Goal: Book appointment/travel/reservation

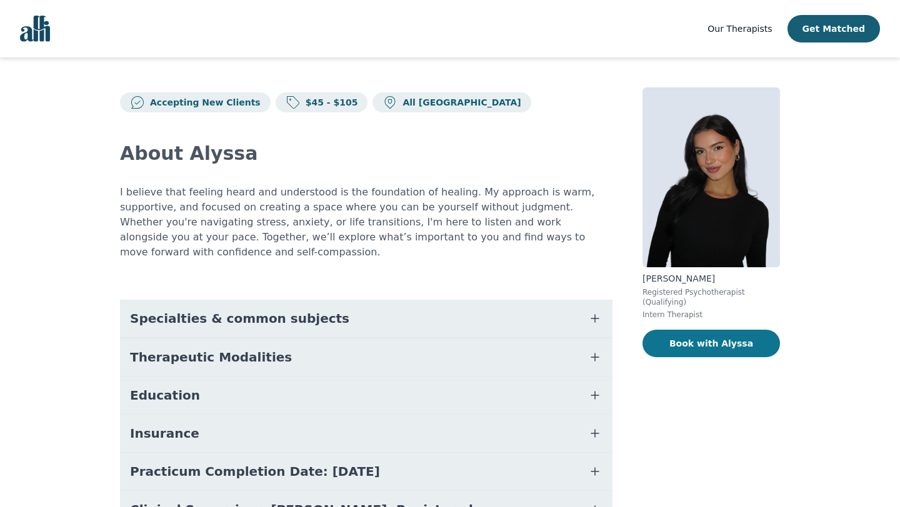
click at [689, 349] on button "Book with Alyssa" at bounding box center [710, 343] width 137 height 27
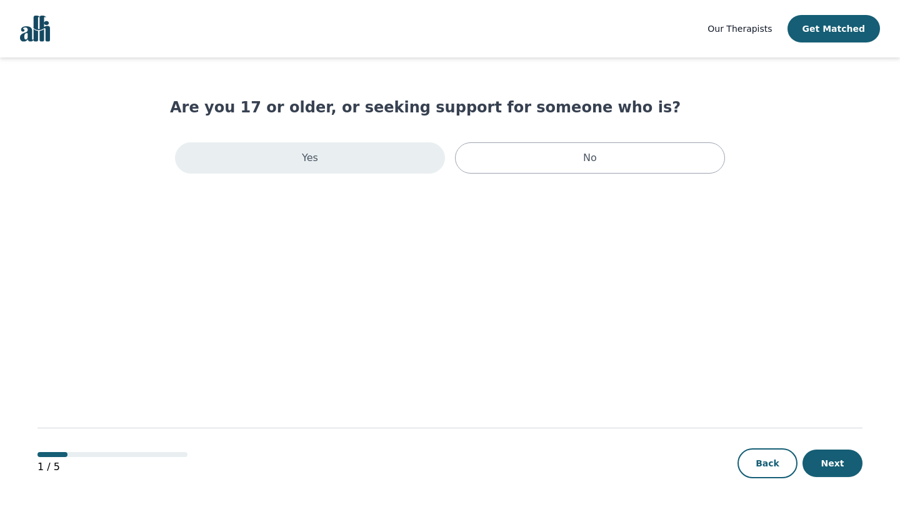
click at [332, 164] on div "Yes" at bounding box center [310, 157] width 270 height 31
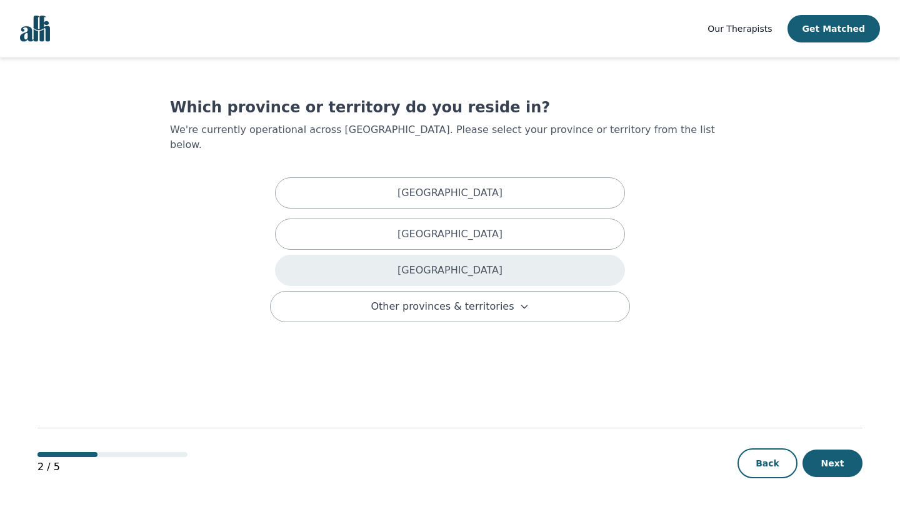
click at [442, 263] on p "[GEOGRAPHIC_DATA]" at bounding box center [449, 270] width 105 height 15
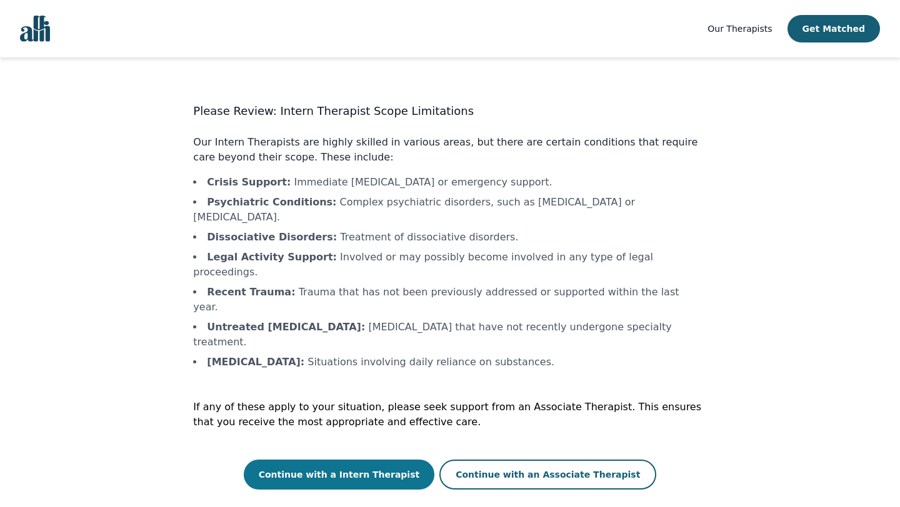
click at [356, 460] on button "Continue with a Intern Therapist" at bounding box center [339, 475] width 191 height 30
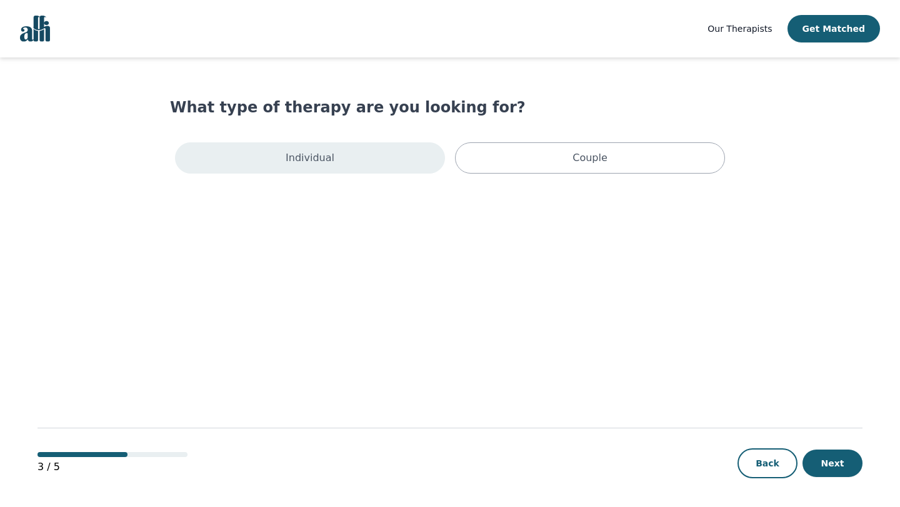
click at [386, 165] on div "Individual" at bounding box center [310, 157] width 270 height 31
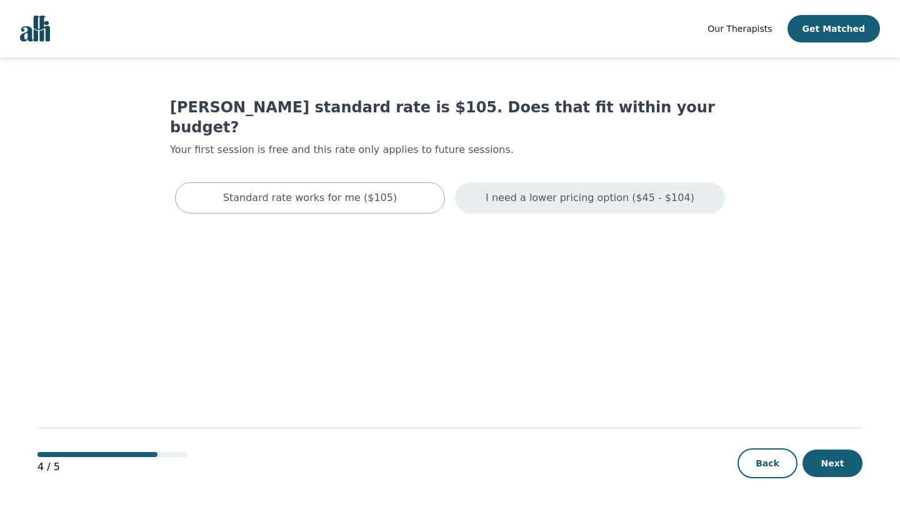
click at [539, 191] on p "I need a lower pricing option ($45 - $104)" at bounding box center [589, 198] width 209 height 15
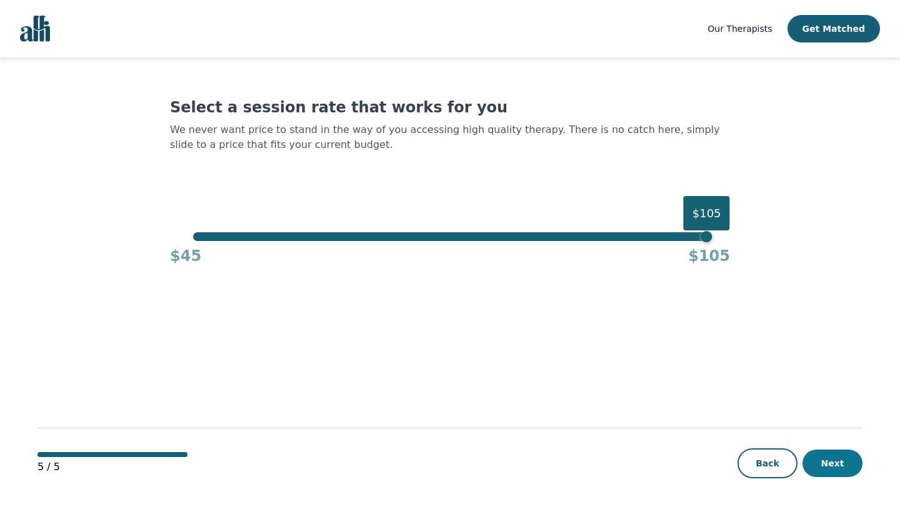
click at [834, 465] on button "Next" at bounding box center [832, 463] width 60 height 27
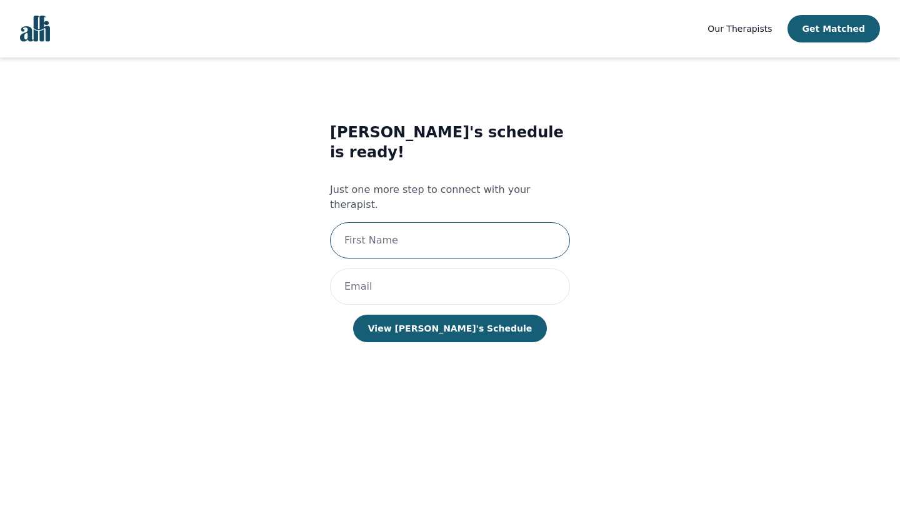
click at [447, 222] on input "text" at bounding box center [450, 240] width 240 height 36
type input "[PERSON_NAME]"
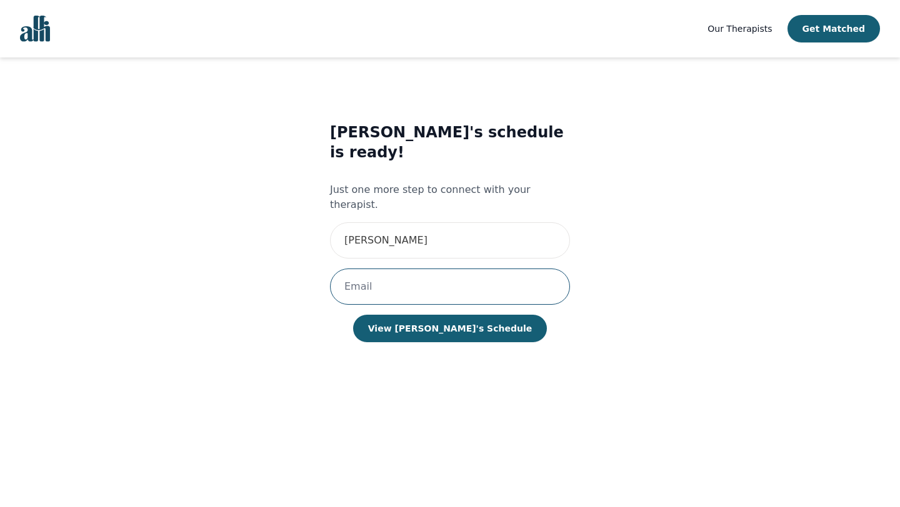
click at [467, 269] on input "email" at bounding box center [450, 287] width 240 height 36
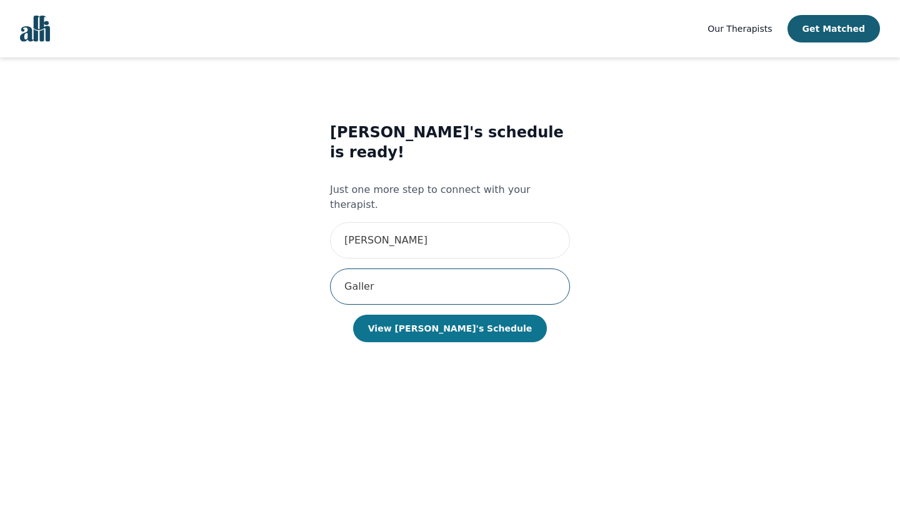
type input "Galler"
click at [440, 315] on button "View [PERSON_NAME]'s Schedule" at bounding box center [450, 328] width 194 height 27
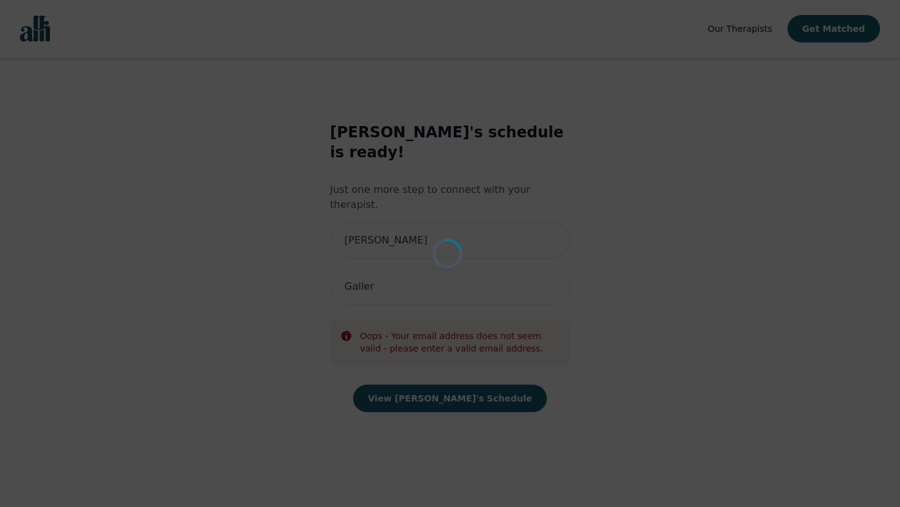
scroll to position [1, 0]
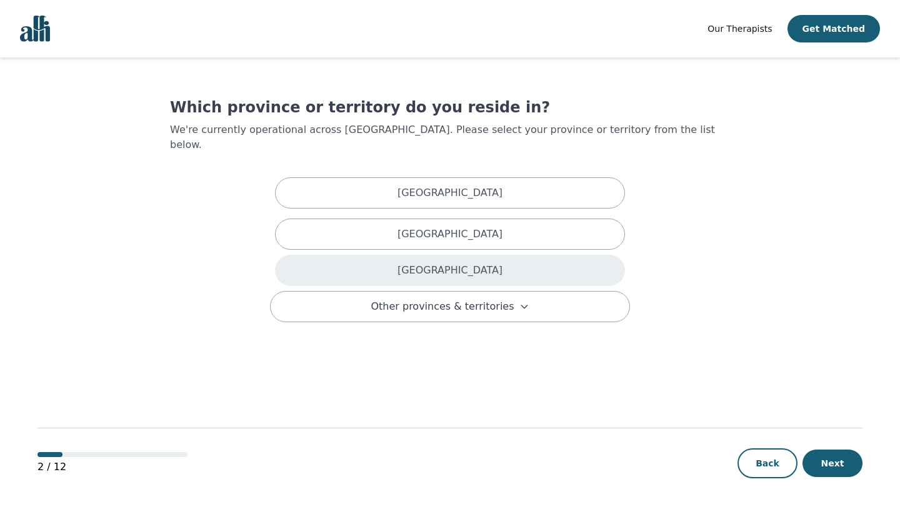
click at [421, 255] on div "[GEOGRAPHIC_DATA]" at bounding box center [450, 270] width 350 height 31
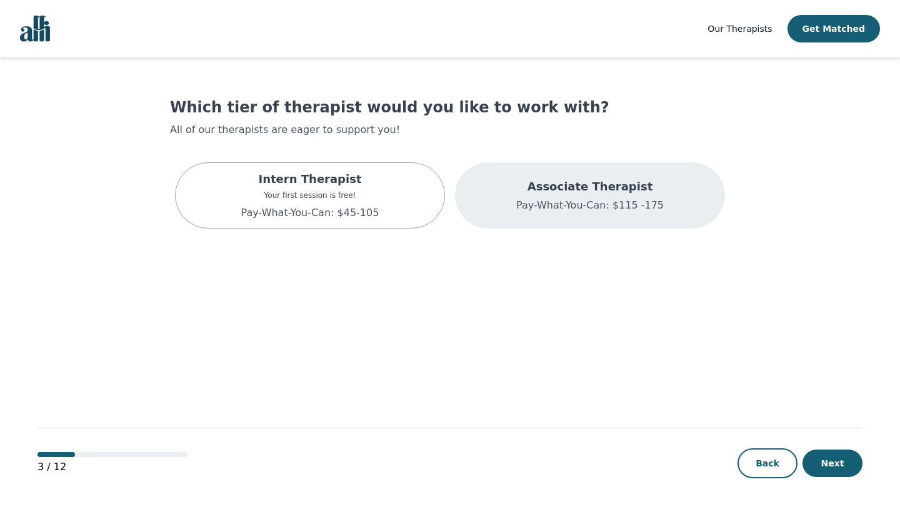
click at [577, 215] on div "Associate Therapist Pay-What-You-Can: $115 -175" at bounding box center [590, 195] width 270 height 66
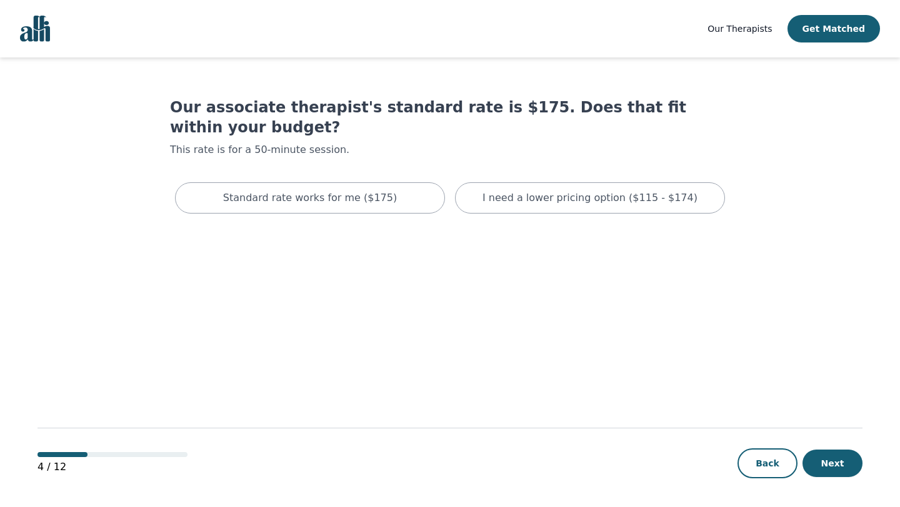
click at [557, 199] on main "Our associate therapist's standard rate is $175. Does that fit within your budg…" at bounding box center [449, 282] width 825 height 451
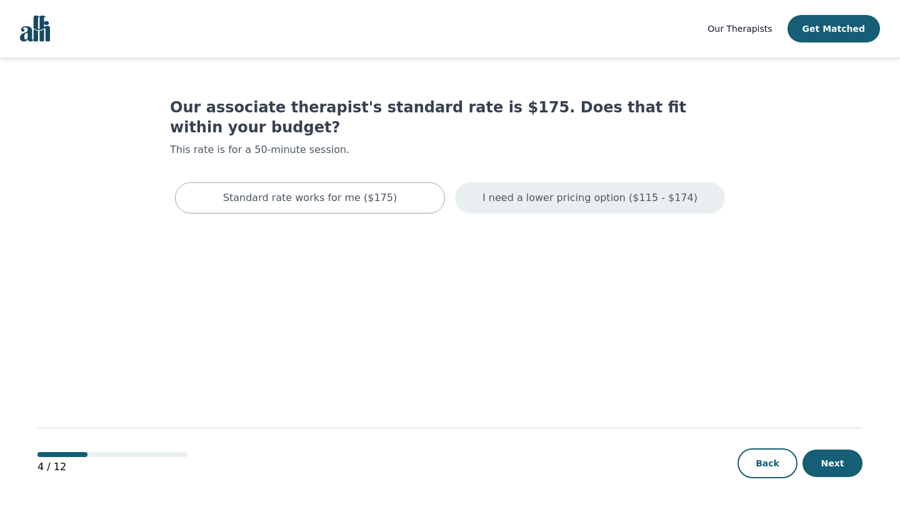
click at [557, 187] on div "I need a lower pricing option ($115 - $174)" at bounding box center [590, 197] width 270 height 31
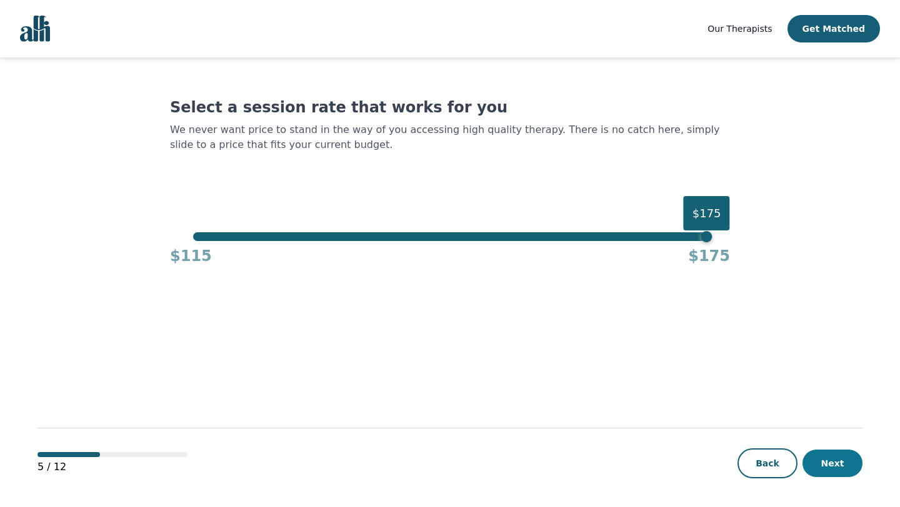
click at [827, 457] on button "Next" at bounding box center [832, 463] width 60 height 27
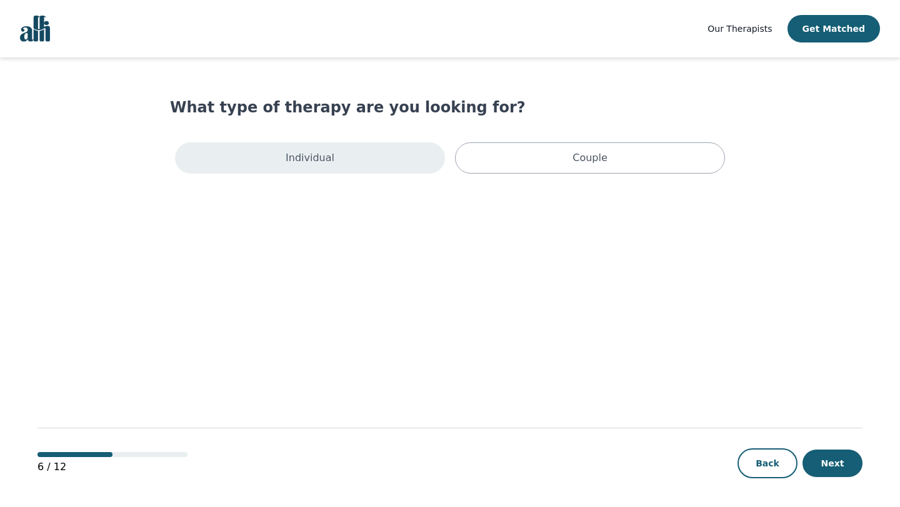
click at [316, 169] on div "Individual" at bounding box center [310, 157] width 270 height 31
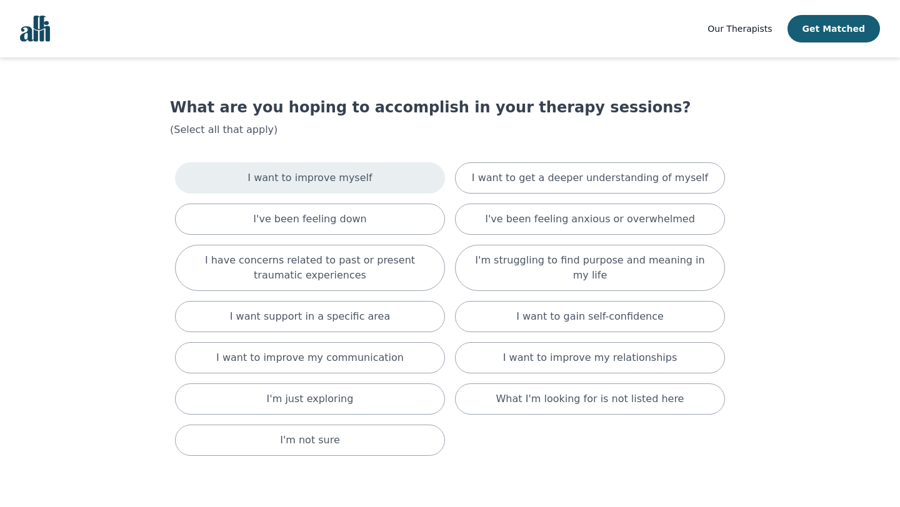
click at [382, 182] on div "I want to improve myself" at bounding box center [310, 177] width 270 height 31
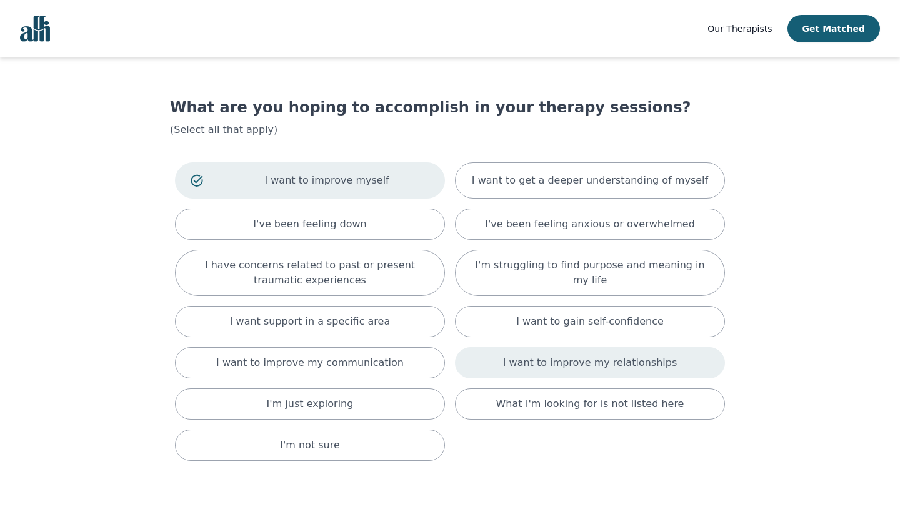
click at [532, 366] on p "I want to improve my relationships" at bounding box center [590, 362] width 174 height 15
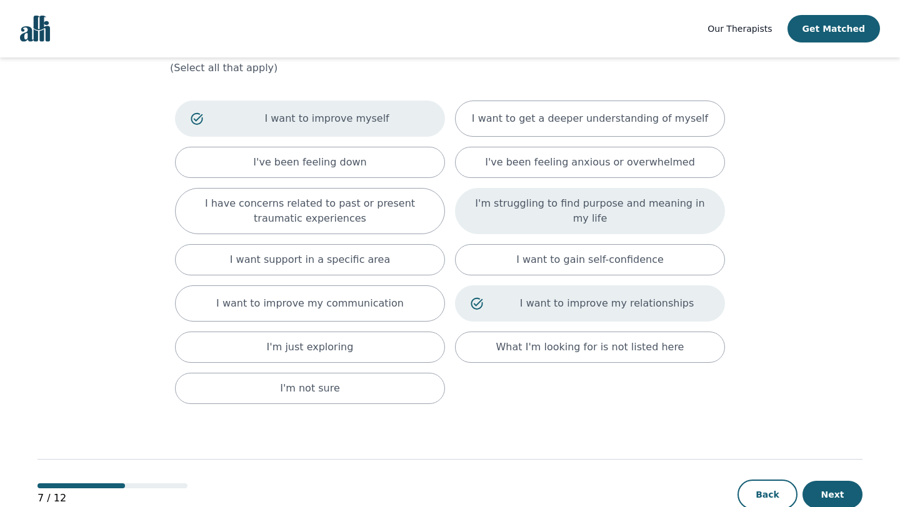
scroll to position [94, 0]
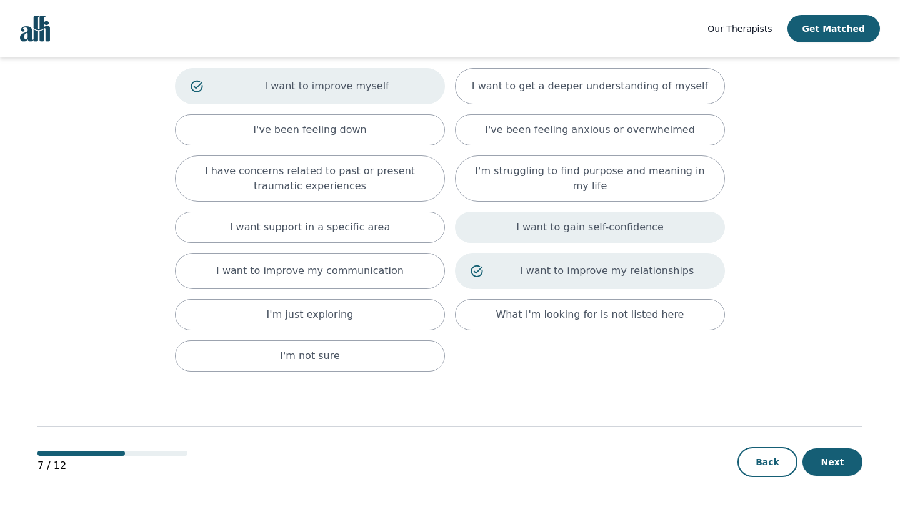
click at [627, 242] on div "I want to gain self-confidence" at bounding box center [590, 227] width 270 height 31
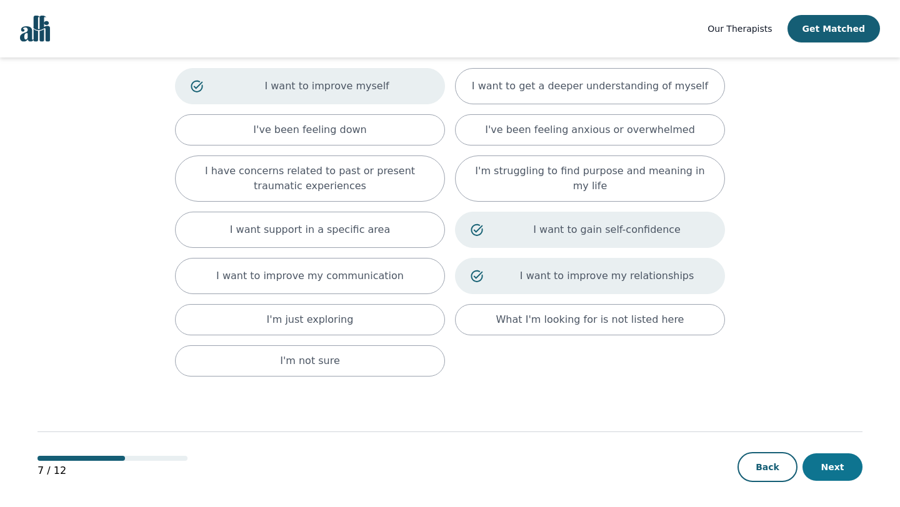
click at [827, 456] on button "Next" at bounding box center [832, 467] width 60 height 27
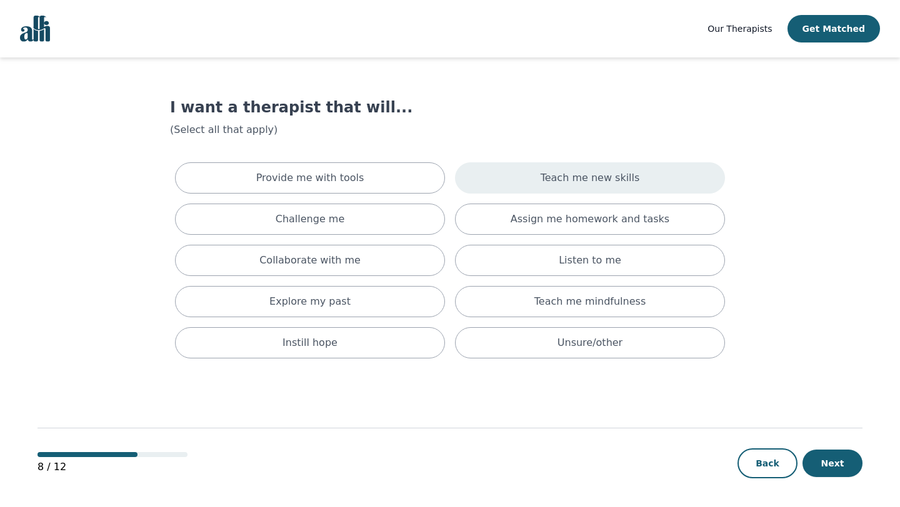
click at [620, 181] on p "Teach me new skills" at bounding box center [589, 178] width 99 height 15
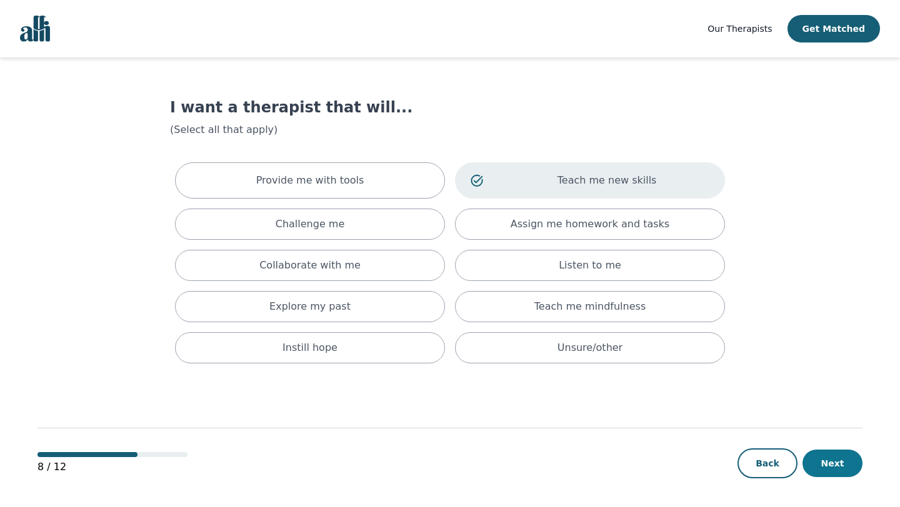
click at [822, 457] on button "Next" at bounding box center [832, 463] width 60 height 27
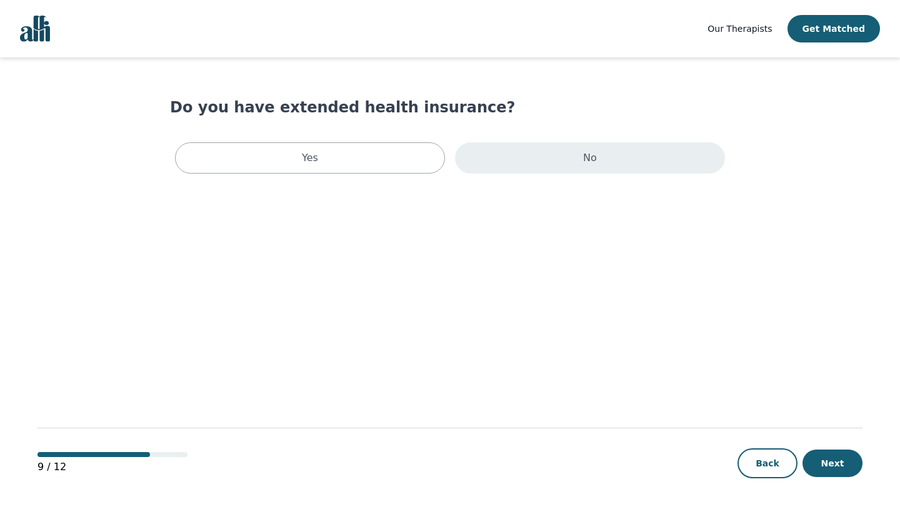
click at [497, 164] on div "No" at bounding box center [590, 157] width 270 height 31
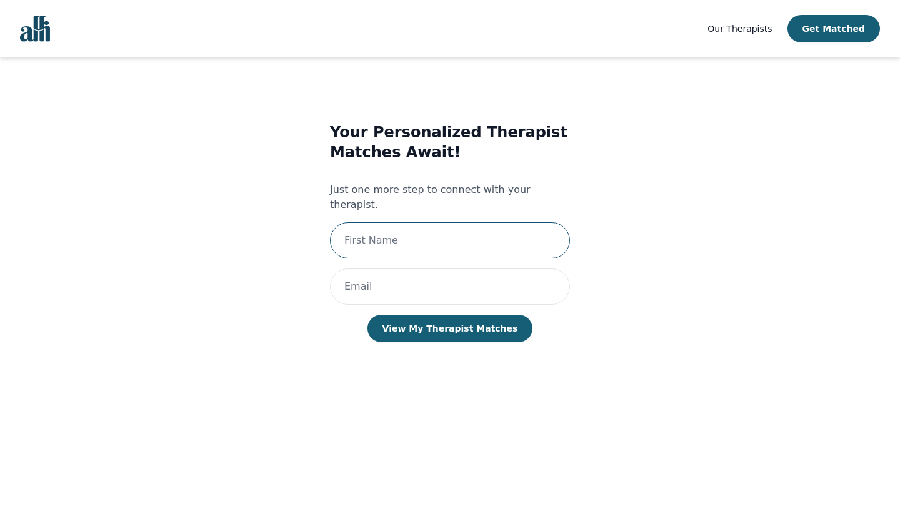
click at [434, 226] on input "text" at bounding box center [450, 240] width 240 height 36
type input "[PERSON_NAME]"
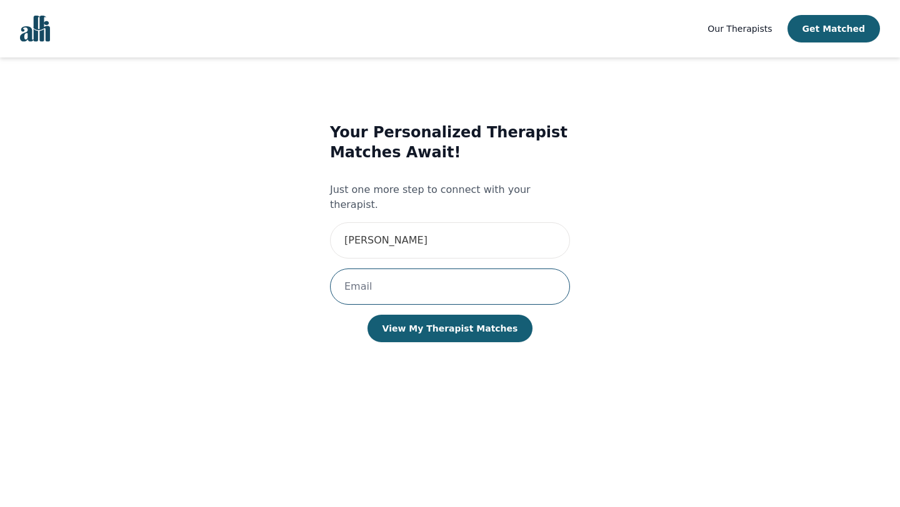
click at [394, 269] on input "email" at bounding box center [450, 287] width 240 height 36
type input "[PERSON_NAME]"
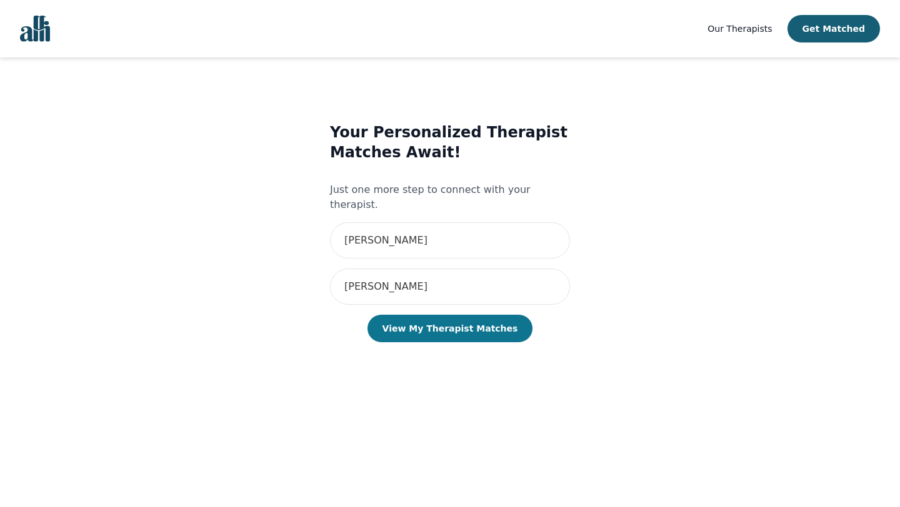
click at [438, 322] on button "View My Therapist Matches" at bounding box center [450, 328] width 166 height 27
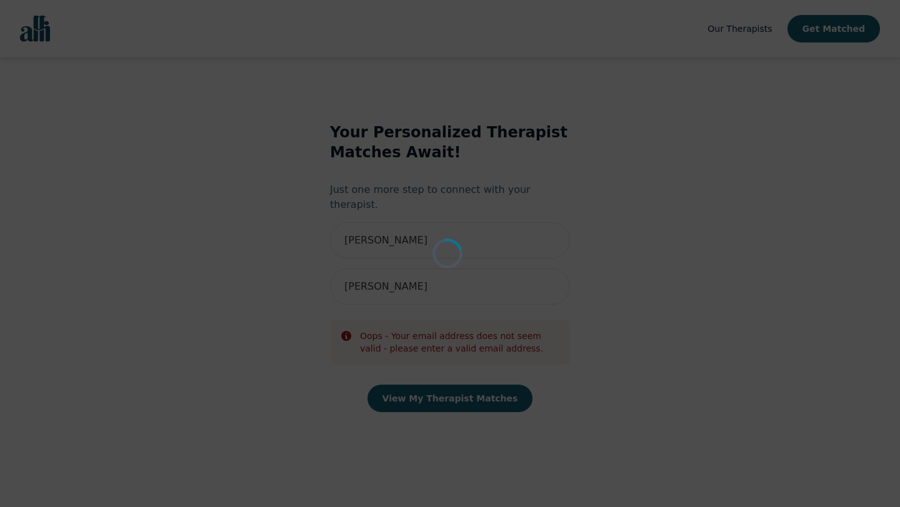
click at [732, 39] on div "Loading..." at bounding box center [450, 253] width 900 height 507
click at [487, 261] on div "Loading..." at bounding box center [450, 253] width 900 height 507
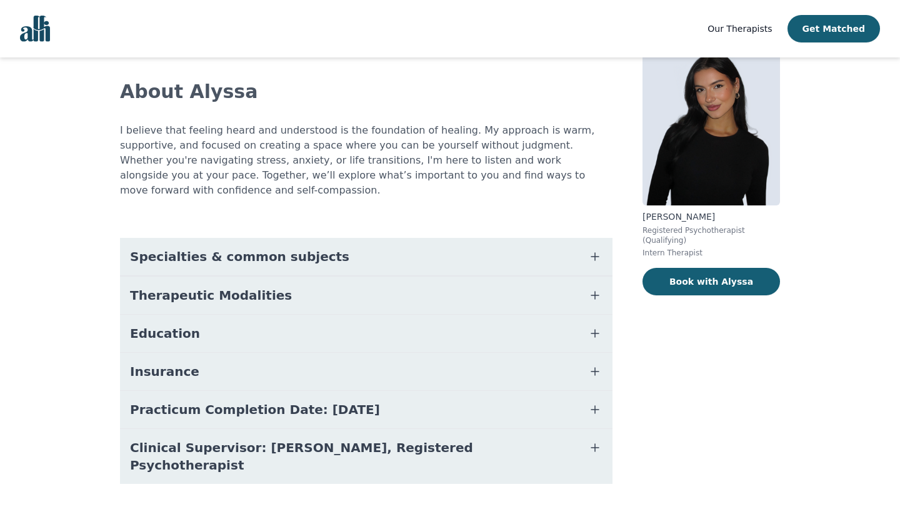
scroll to position [66, 0]
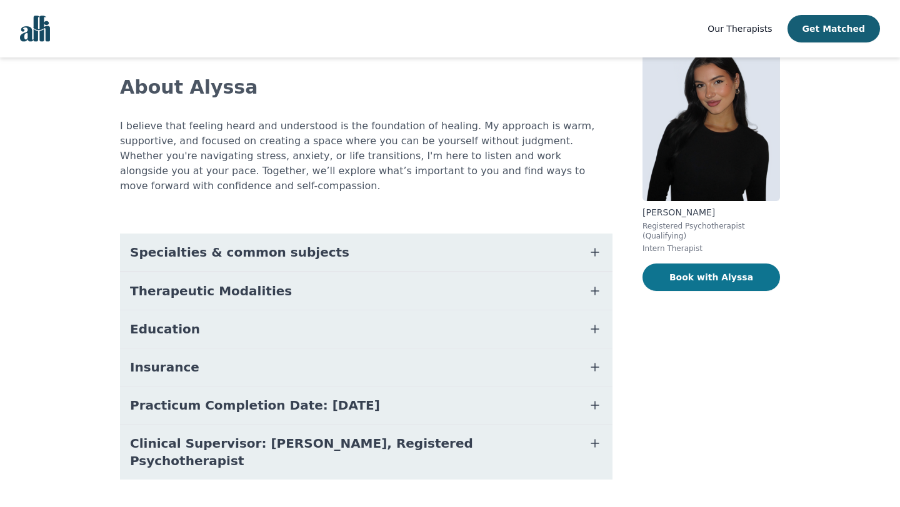
click at [689, 278] on button "Book with Alyssa" at bounding box center [710, 277] width 137 height 27
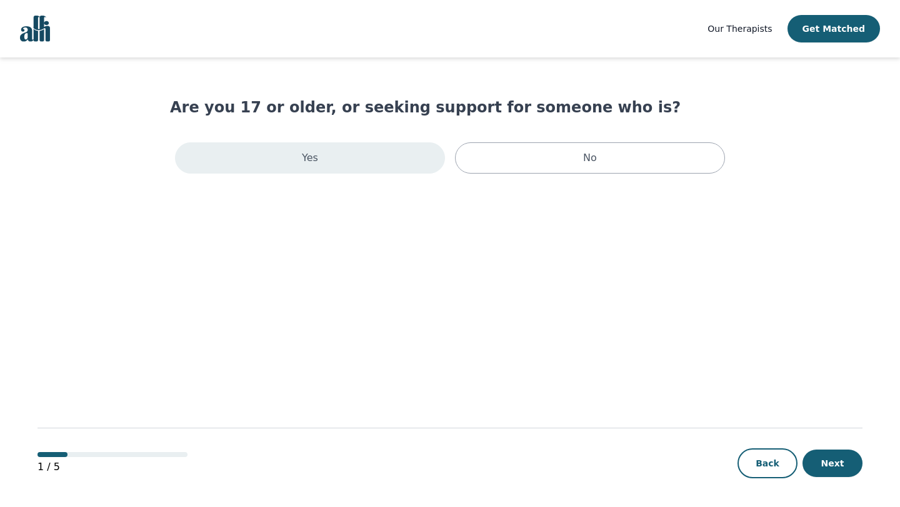
click at [436, 155] on div "Yes" at bounding box center [310, 157] width 270 height 31
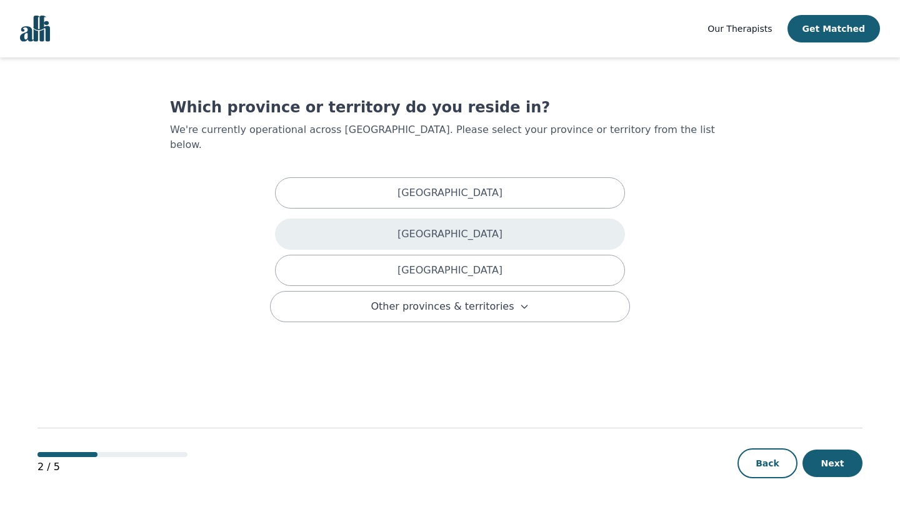
click at [481, 227] on p "[GEOGRAPHIC_DATA]" at bounding box center [449, 234] width 105 height 15
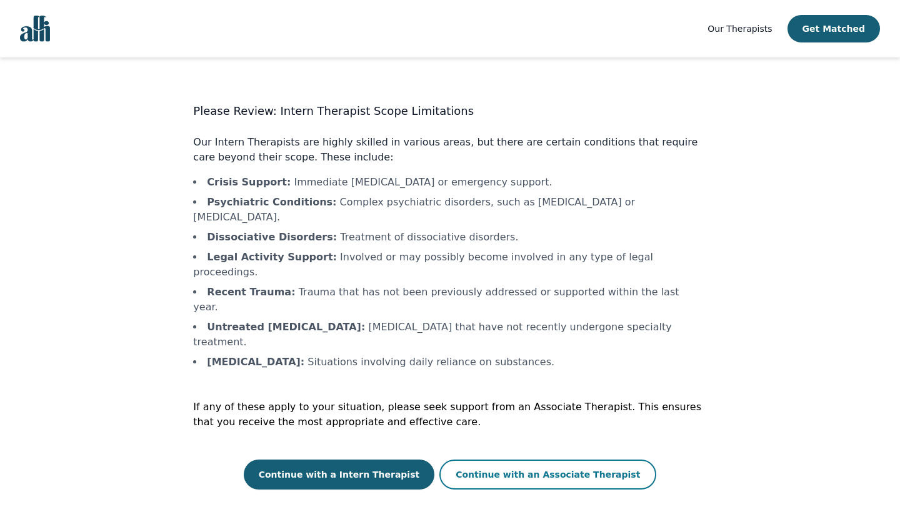
click at [495, 460] on button "Continue with an Associate Therapist" at bounding box center [547, 475] width 217 height 30
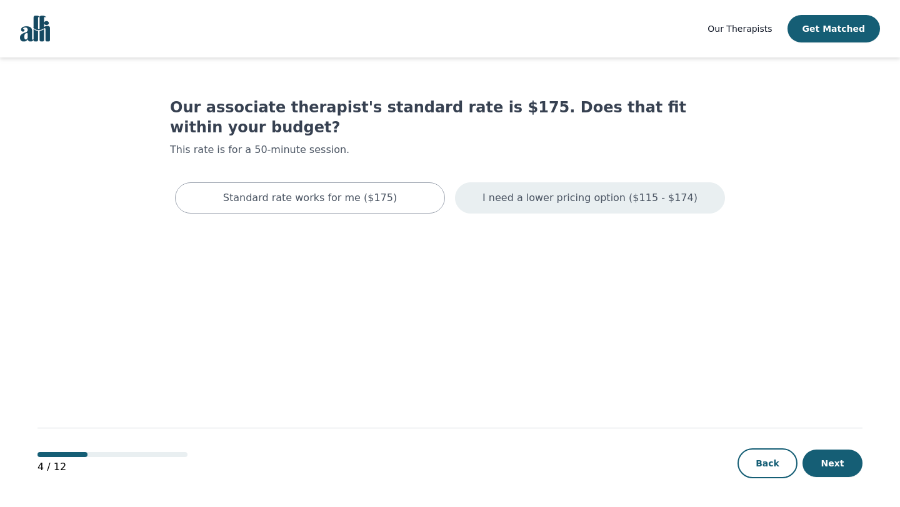
click at [553, 191] on p "I need a lower pricing option ($115 - $174)" at bounding box center [589, 198] width 215 height 15
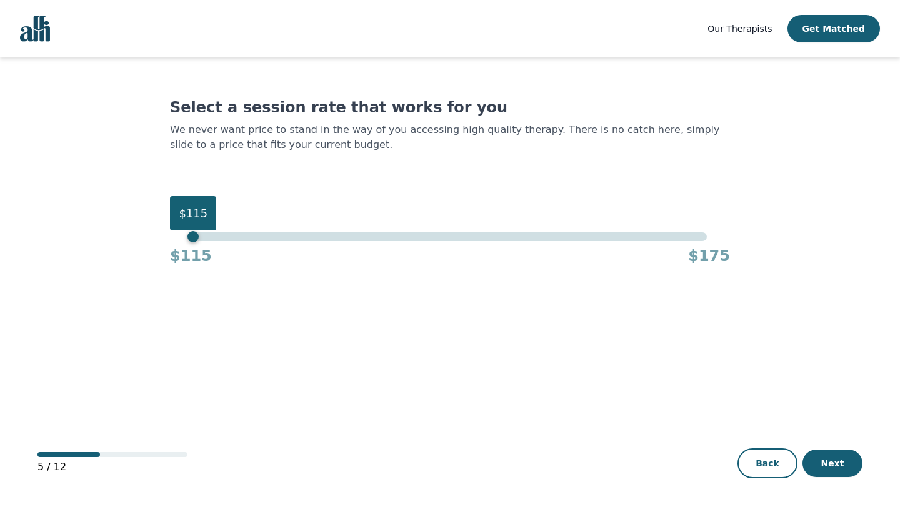
drag, startPoint x: 707, startPoint y: 239, endPoint x: 167, endPoint y: 249, distance: 540.5
click at [167, 250] on main "Select a session rate that works for you We never want price to stand in the wa…" at bounding box center [449, 282] width 825 height 451
click at [823, 464] on button "Next" at bounding box center [832, 463] width 60 height 27
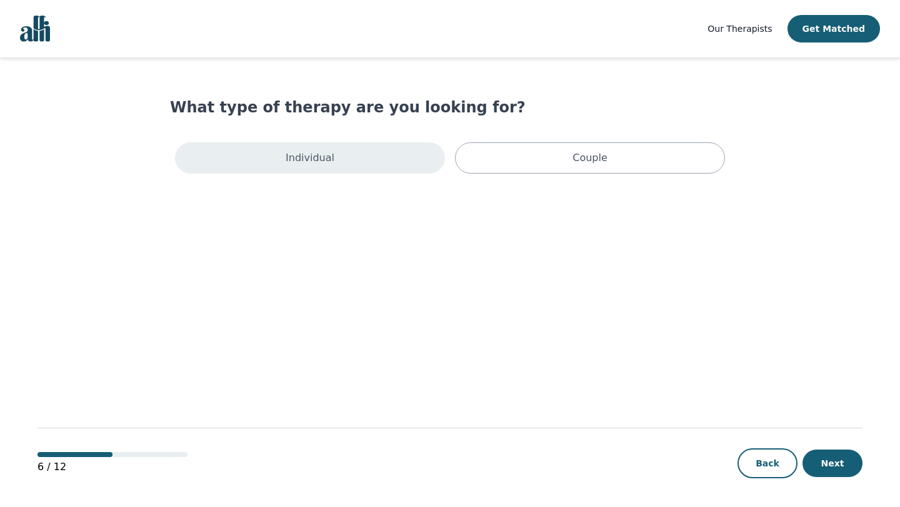
click at [380, 151] on div "Individual" at bounding box center [310, 157] width 270 height 31
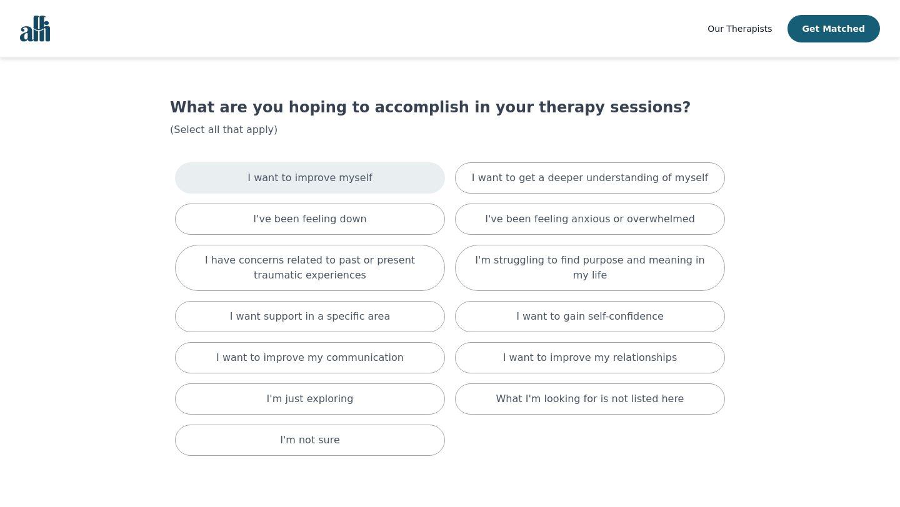
click at [370, 174] on div "I want to improve myself" at bounding box center [310, 177] width 270 height 31
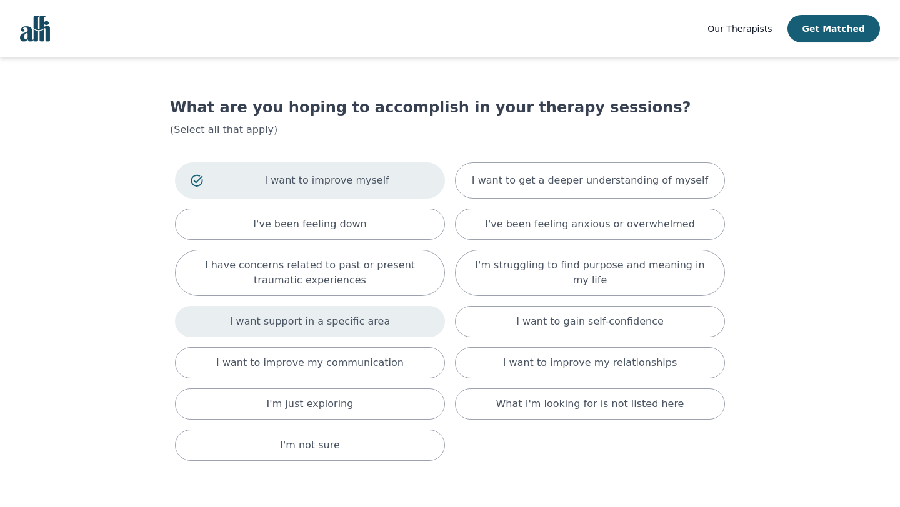
click at [402, 332] on div "I want support in a specific area" at bounding box center [310, 321] width 270 height 31
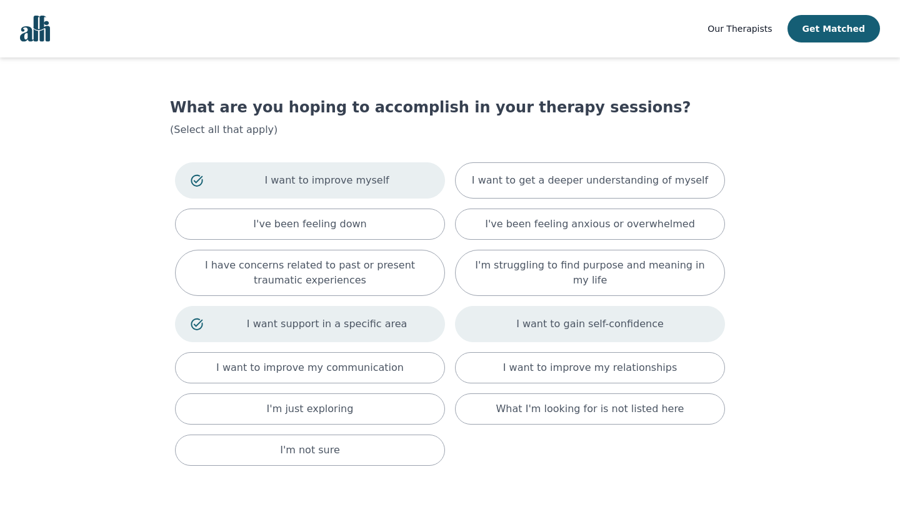
click at [620, 330] on p "I want to gain self-confidence" at bounding box center [589, 324] width 147 height 15
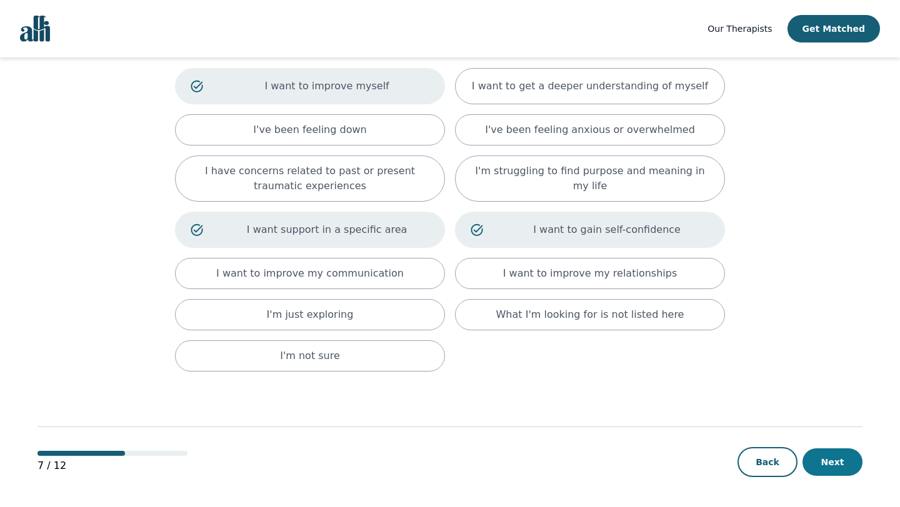
click at [842, 473] on button "Next" at bounding box center [832, 462] width 60 height 27
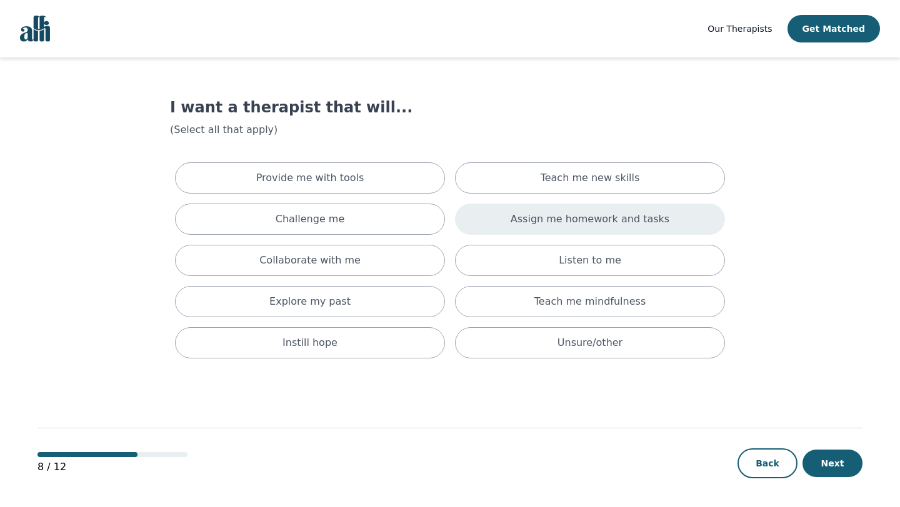
click at [531, 221] on p "Assign me homework and tasks" at bounding box center [589, 219] width 159 height 15
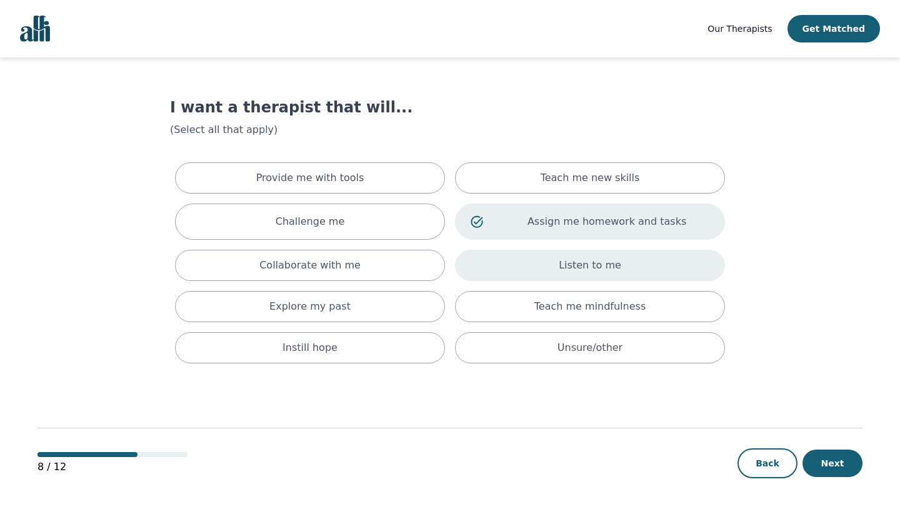
click at [537, 269] on div "Listen to me" at bounding box center [590, 265] width 270 height 31
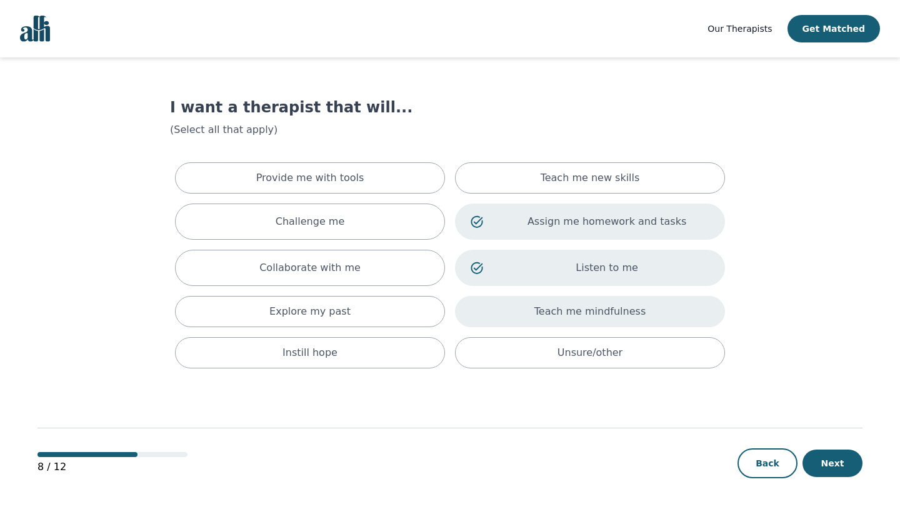
click at [545, 302] on div "Teach me mindfulness" at bounding box center [590, 311] width 270 height 31
click at [813, 464] on button "Next" at bounding box center [832, 463] width 60 height 27
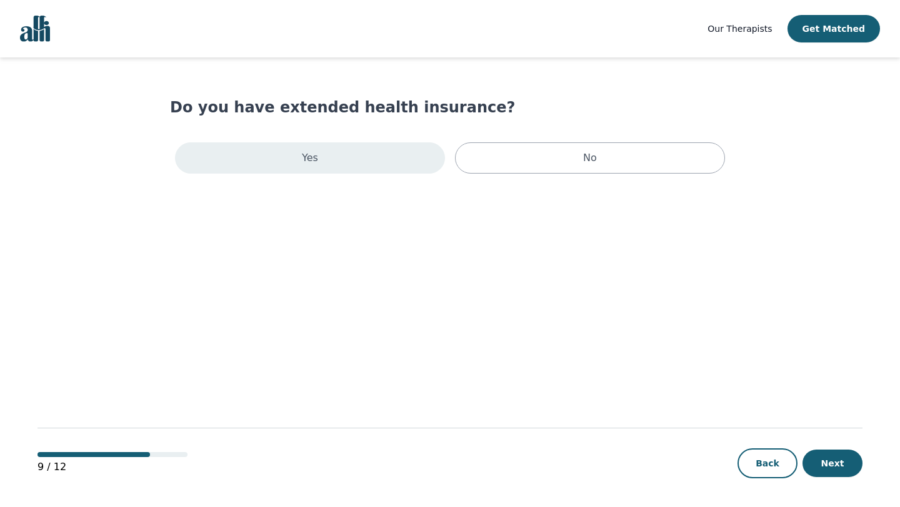
click at [363, 157] on div "Yes" at bounding box center [310, 157] width 270 height 31
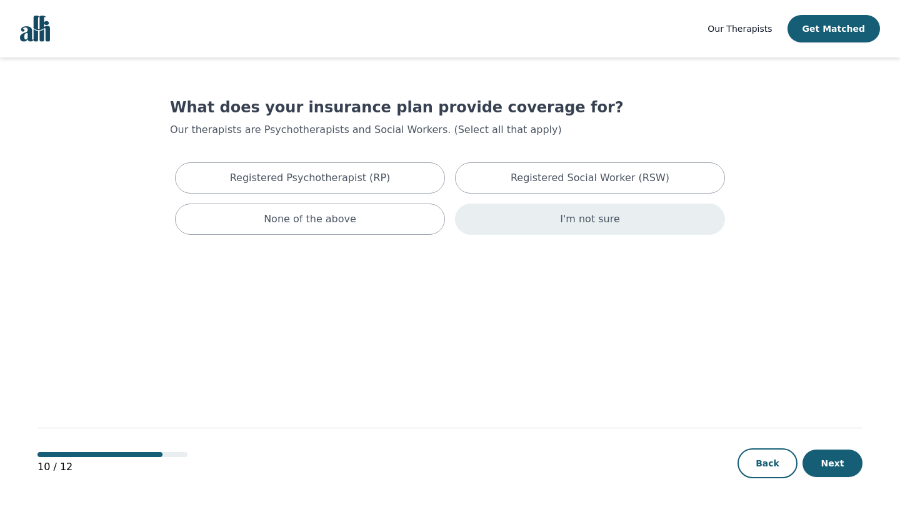
click at [619, 218] on div "I'm not sure" at bounding box center [590, 219] width 270 height 31
click at [845, 474] on button "Next" at bounding box center [832, 463] width 60 height 27
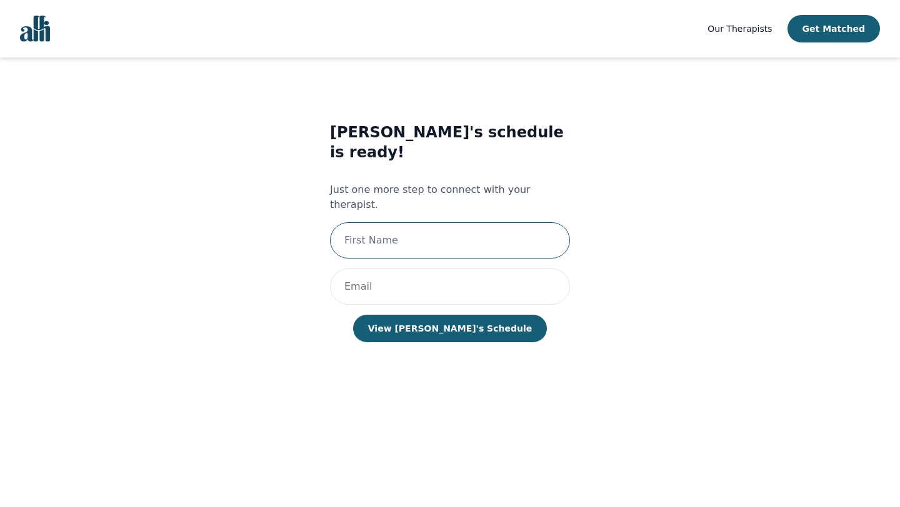
click at [444, 222] on input "text" at bounding box center [450, 240] width 240 height 36
type input "[PERSON_NAME]"
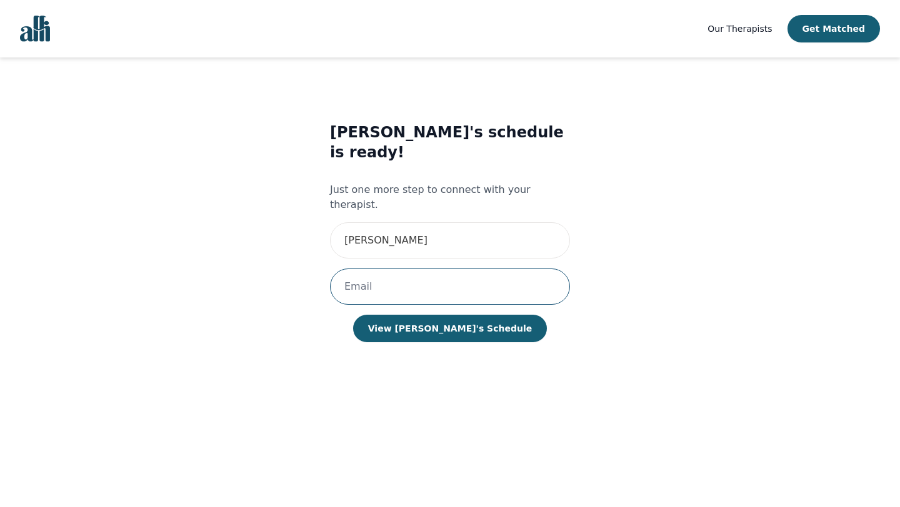
click at [427, 269] on input "email" at bounding box center [450, 287] width 240 height 36
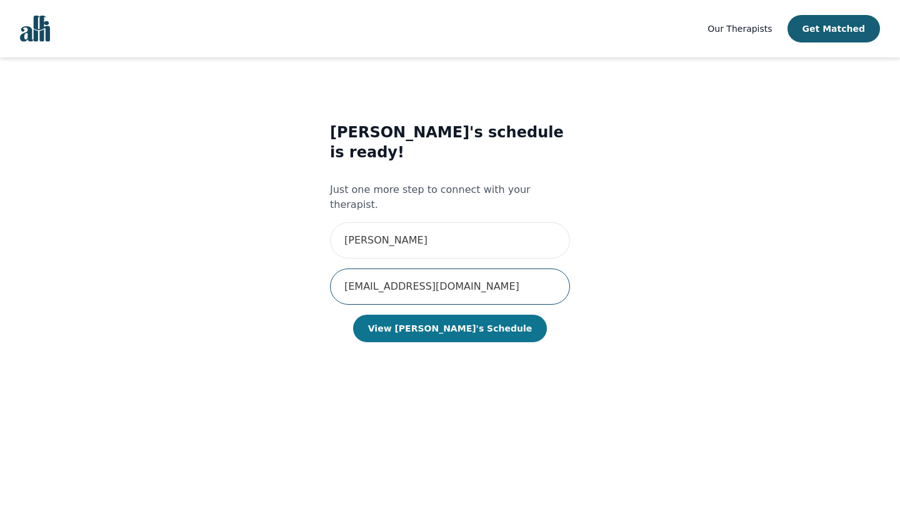
type input "[EMAIL_ADDRESS][DOMAIN_NAME]"
click at [469, 315] on button "View [PERSON_NAME]'s Schedule" at bounding box center [450, 328] width 194 height 27
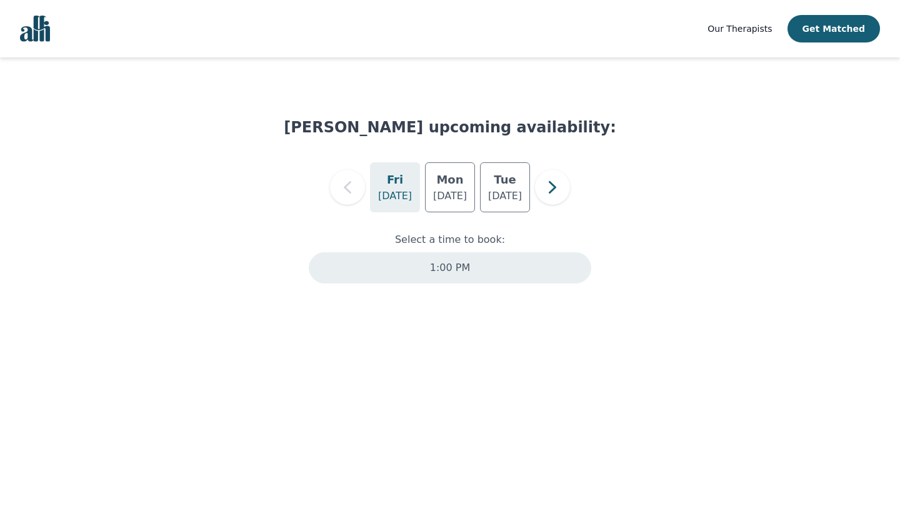
click at [437, 265] on p "1:00 PM" at bounding box center [450, 268] width 40 height 15
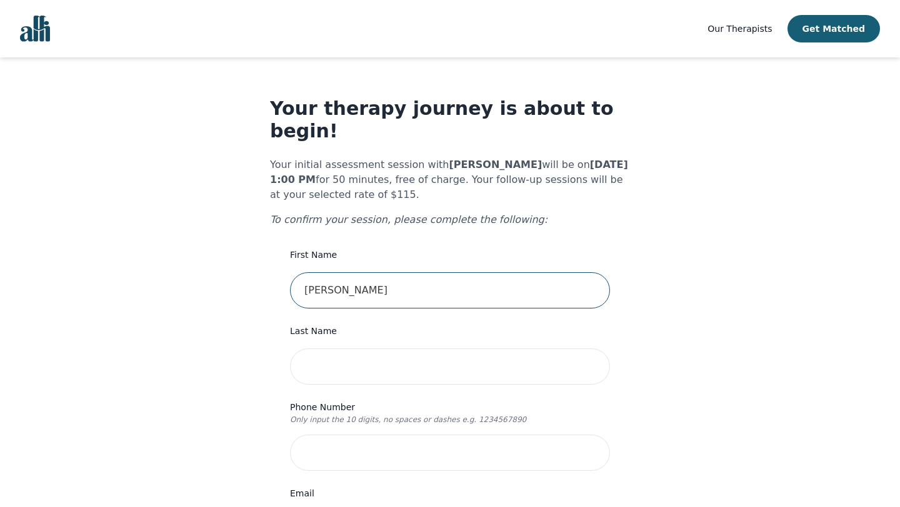
drag, startPoint x: 380, startPoint y: 268, endPoint x: 333, endPoint y: 266, distance: 47.5
click at [333, 272] on input "[PERSON_NAME]" at bounding box center [450, 290] width 320 height 36
type input "[PERSON_NAME]"
click at [331, 349] on input "text" at bounding box center [450, 367] width 320 height 36
paste input "[PERSON_NAME]"
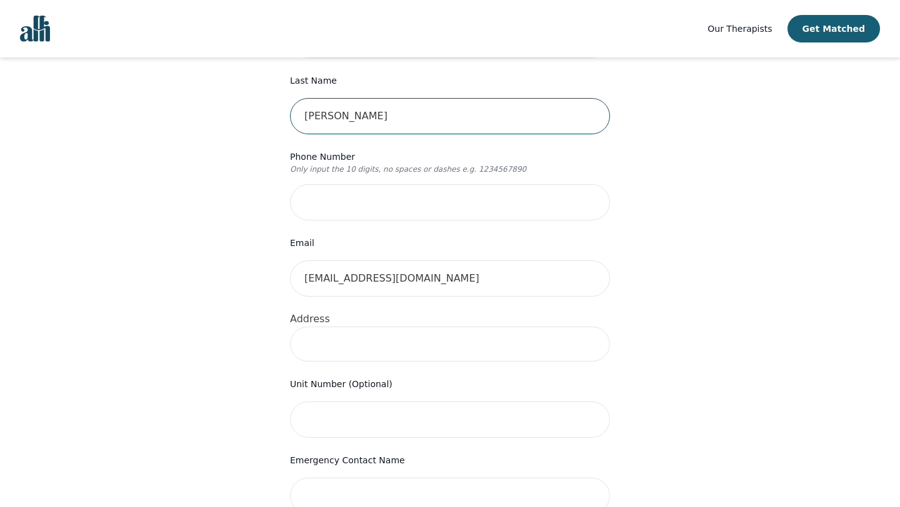
scroll to position [268, 0]
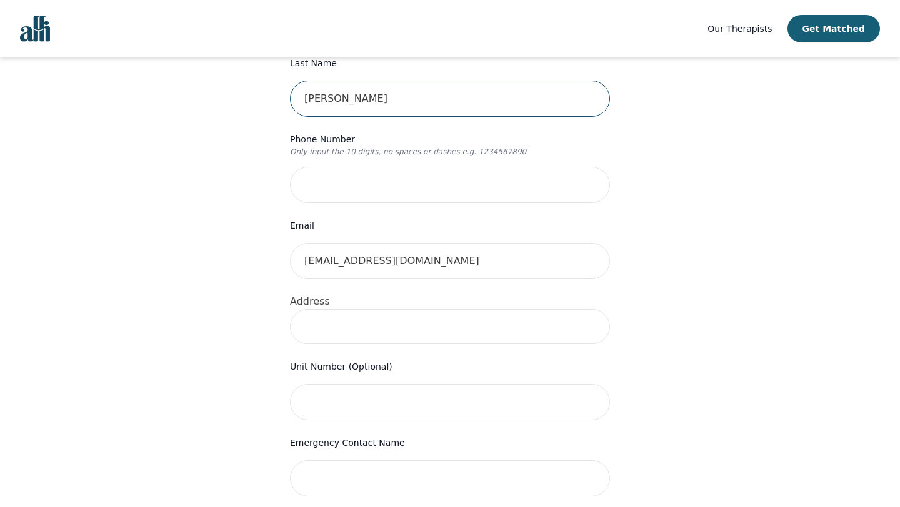
type input "[PERSON_NAME]"
click at [389, 313] on input at bounding box center [450, 326] width 320 height 35
type input "[STREET_ADDRESS][PERSON_NAME]"
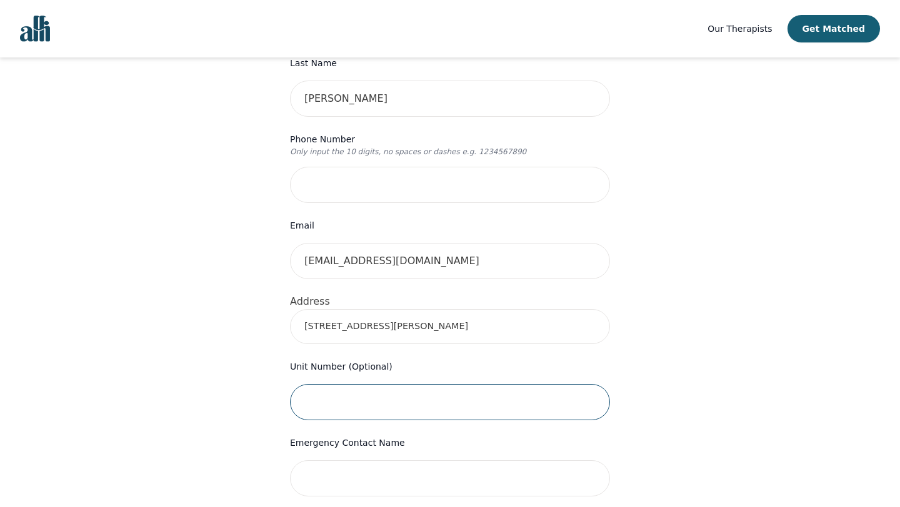
click at [350, 384] on input "text" at bounding box center [450, 402] width 320 height 36
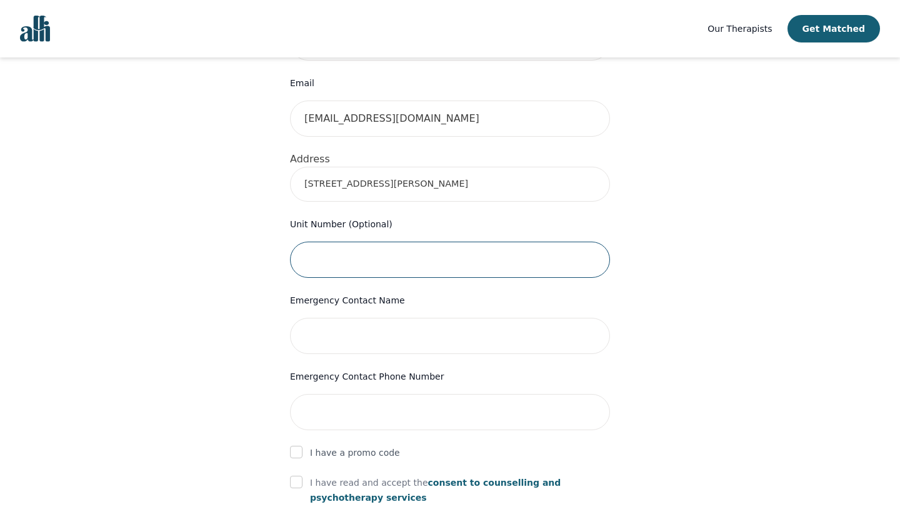
scroll to position [411, 0]
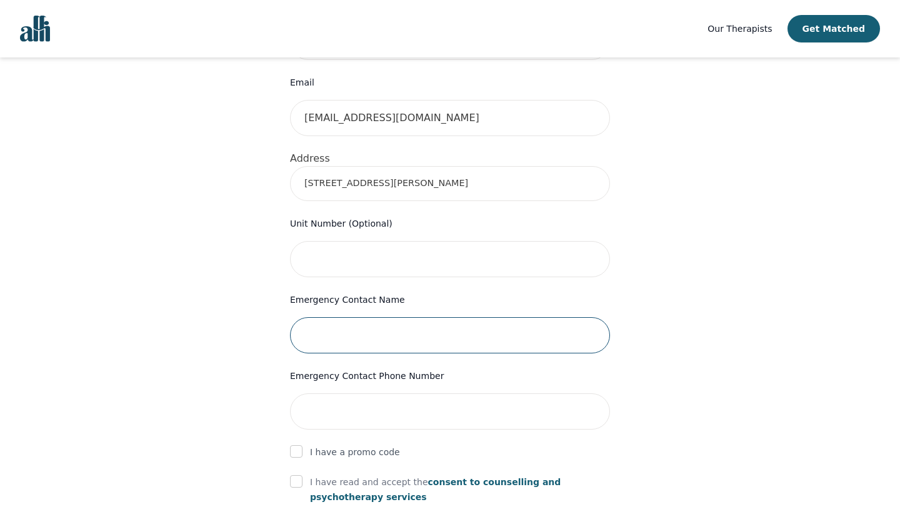
click at [490, 317] on input "text" at bounding box center [450, 335] width 320 height 36
type input "[PERSON_NAME]"
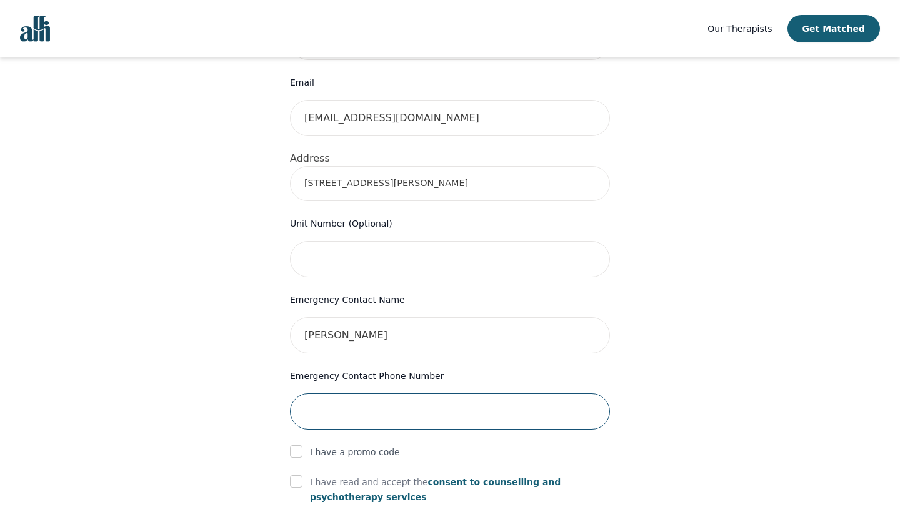
click at [486, 394] on input "tel" at bounding box center [450, 412] width 320 height 36
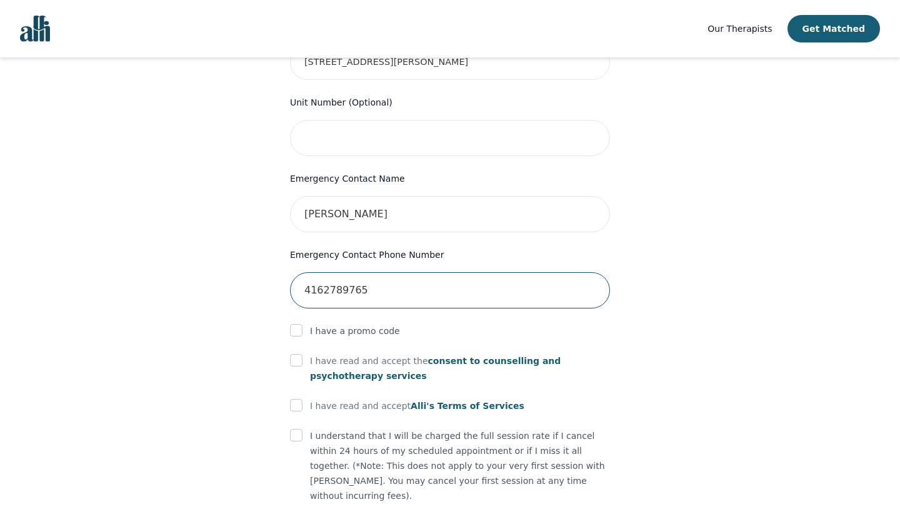
scroll to position [553, 0]
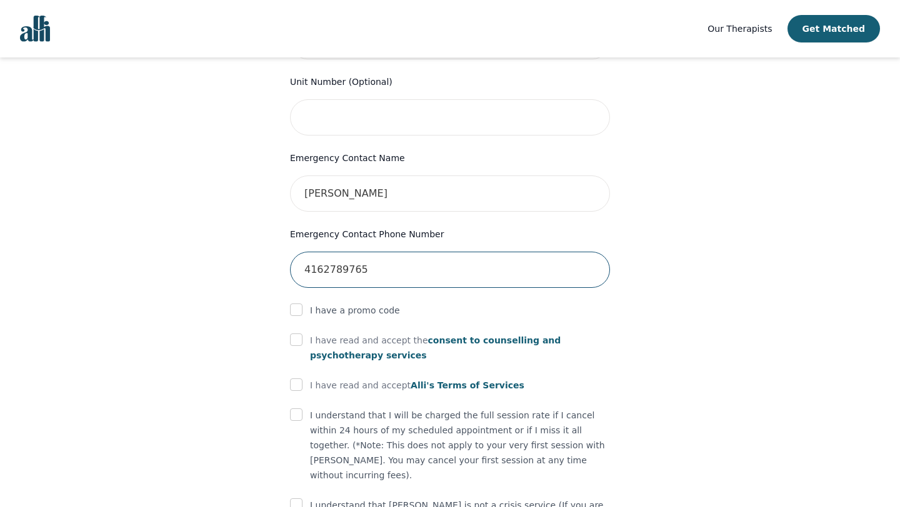
type input "4162789765"
click at [296, 304] on input "checkbox" at bounding box center [296, 310] width 12 height 12
checkbox input "true"
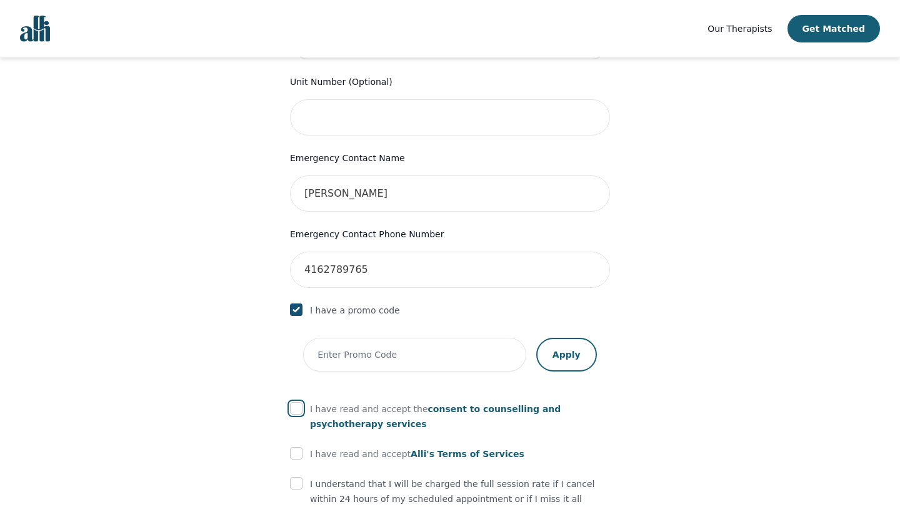
click at [295, 402] on input "checkbox" at bounding box center [296, 408] width 12 height 12
checkbox input "true"
click at [295, 447] on input "checkbox" at bounding box center [296, 453] width 12 height 12
checkbox input "true"
click at [295, 477] on input "checkbox" at bounding box center [296, 483] width 12 height 12
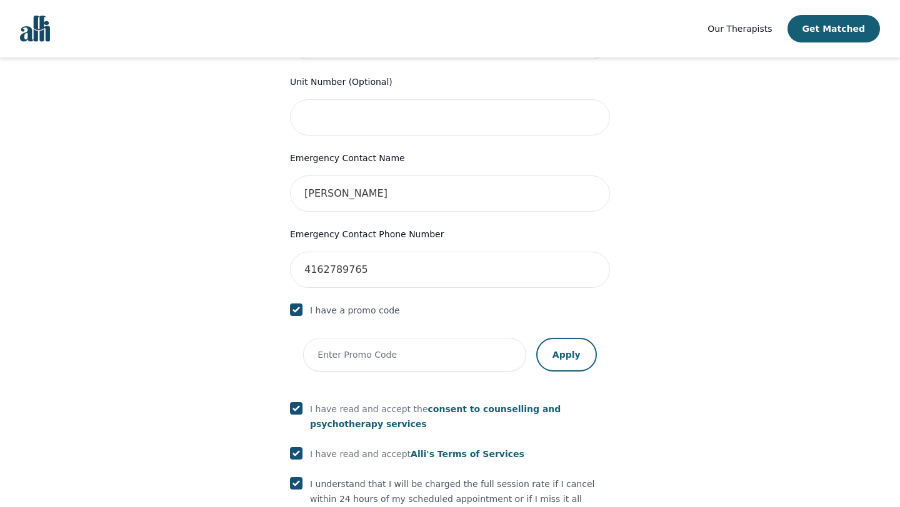
checkbox input "true"
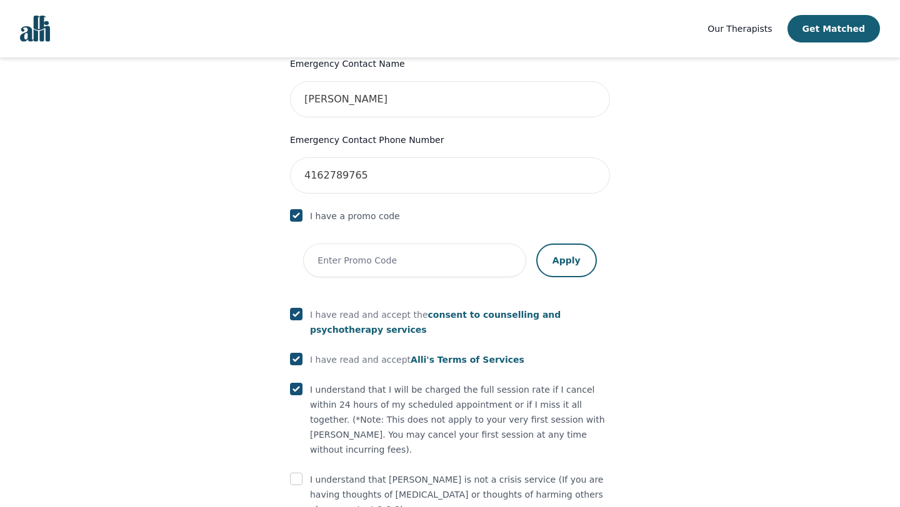
scroll to position [687, 0]
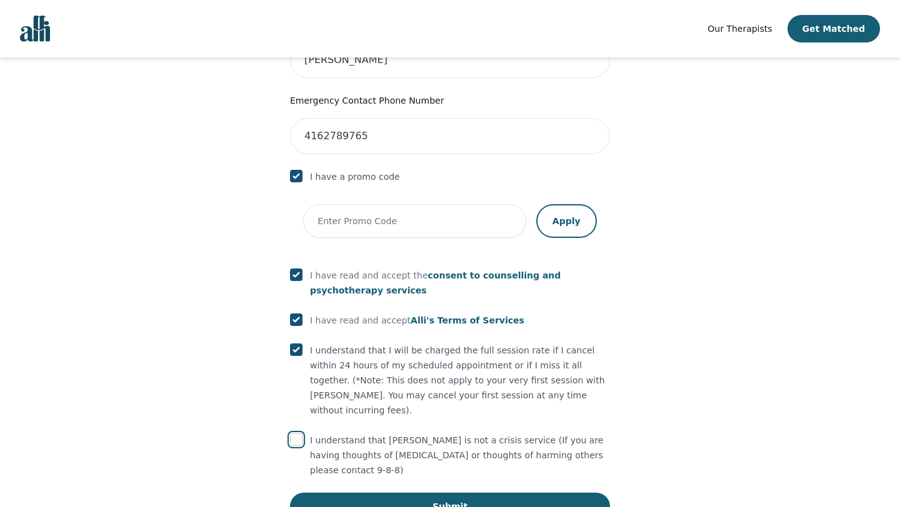
click at [293, 434] on input "checkbox" at bounding box center [296, 440] width 12 height 12
checkbox input "true"
click at [385, 493] on button "Submit" at bounding box center [450, 506] width 320 height 27
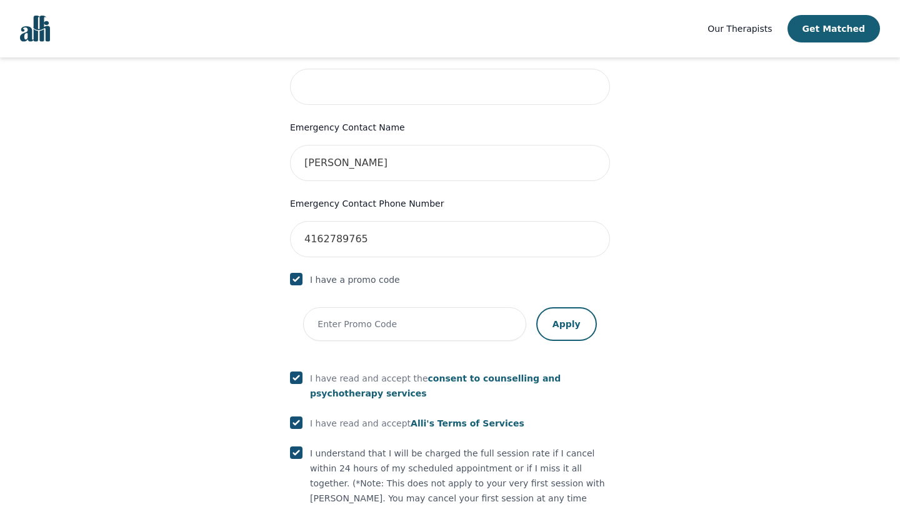
scroll to position [747, 0]
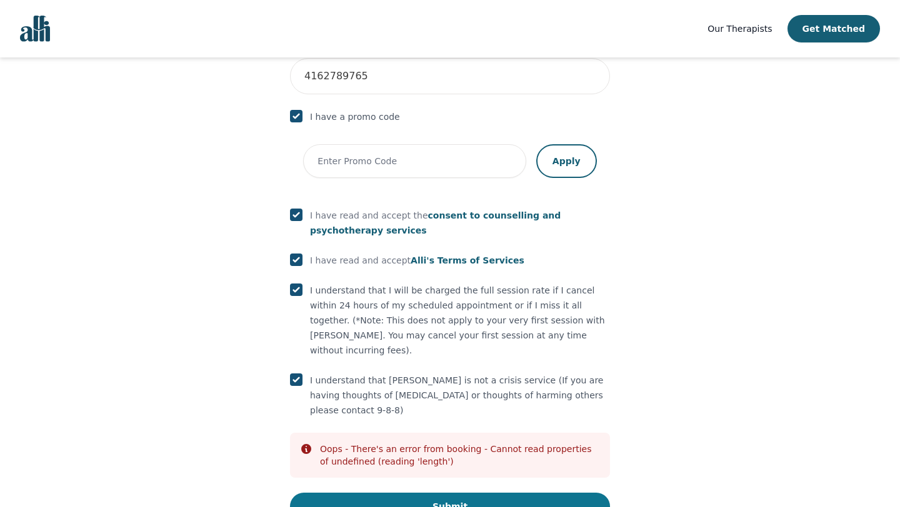
click at [443, 493] on button "Submit" at bounding box center [450, 506] width 320 height 27
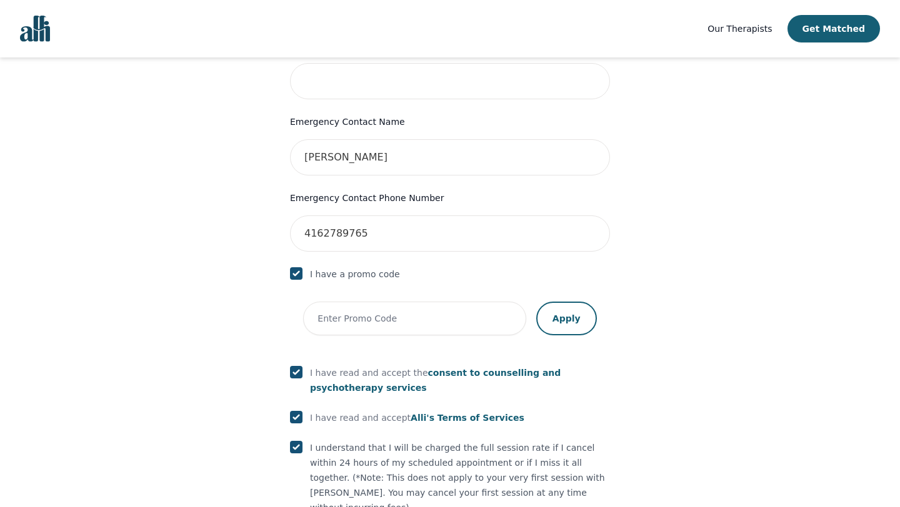
scroll to position [585, 0]
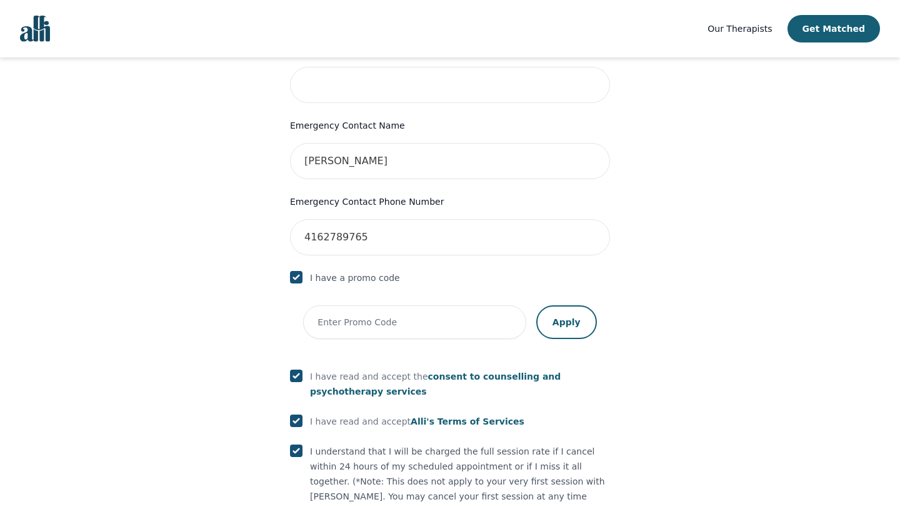
click at [298, 271] on input "checkbox" at bounding box center [296, 277] width 12 height 12
checkbox input "false"
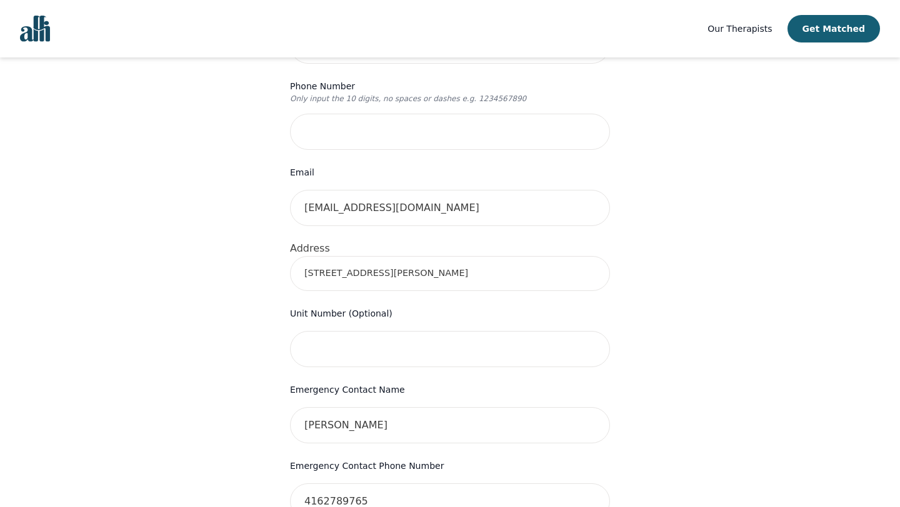
scroll to position [308, 0]
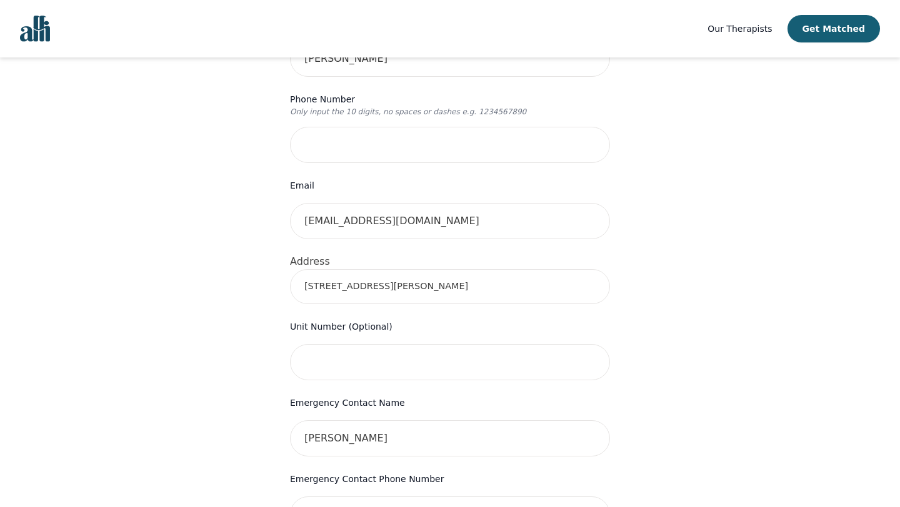
drag, startPoint x: 420, startPoint y: 265, endPoint x: 264, endPoint y: 255, distance: 156.5
click at [265, 255] on div "Your therapy journey is about to begin! Your initial assessment session with [P…" at bounding box center [450, 339] width 870 height 1181
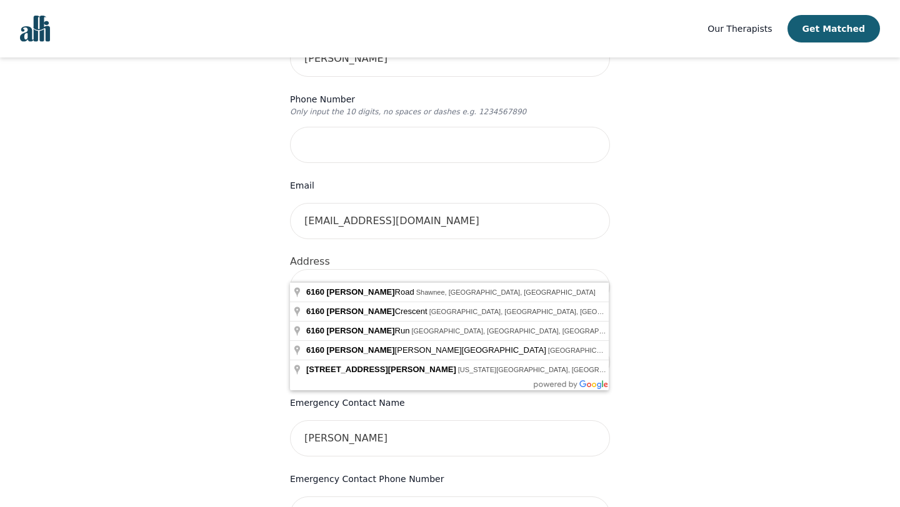
type input "[STREET_ADDRESS][PERSON_NAME]"
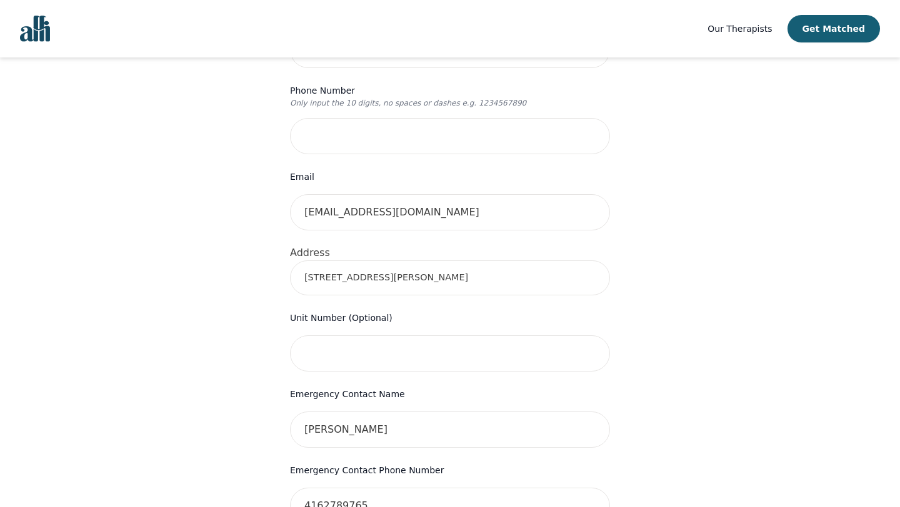
scroll to position [322, 0]
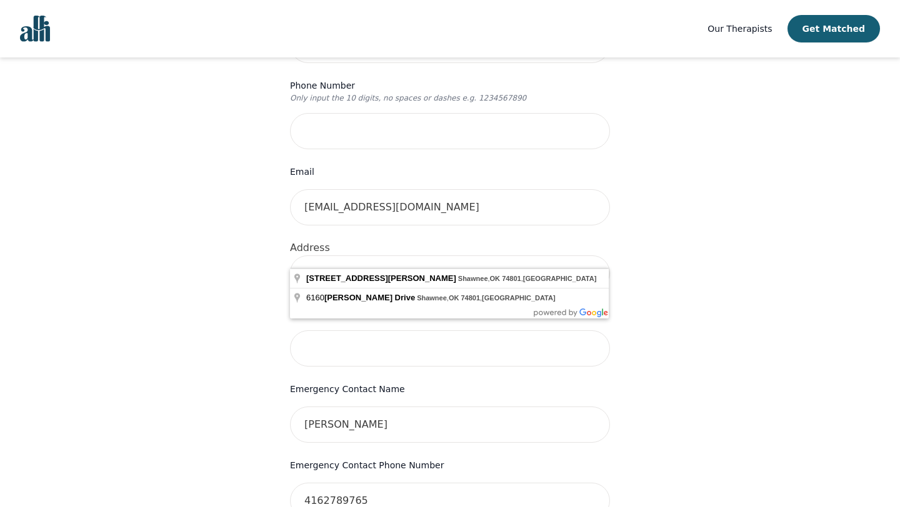
drag, startPoint x: 506, startPoint y: 251, endPoint x: 260, endPoint y: 242, distance: 246.3
click at [260, 242] on div "Your therapy journey is about to begin! Your initial assessment session with [P…" at bounding box center [450, 326] width 870 height 1181
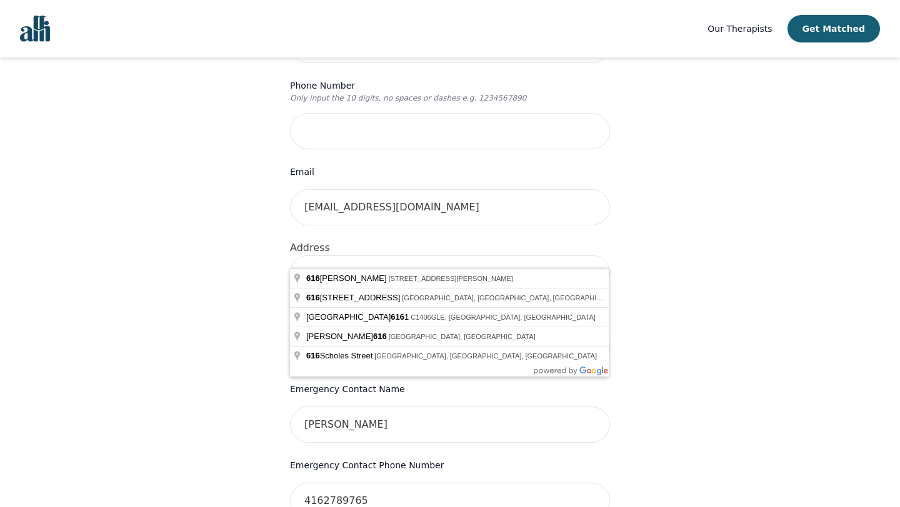
type input "6"
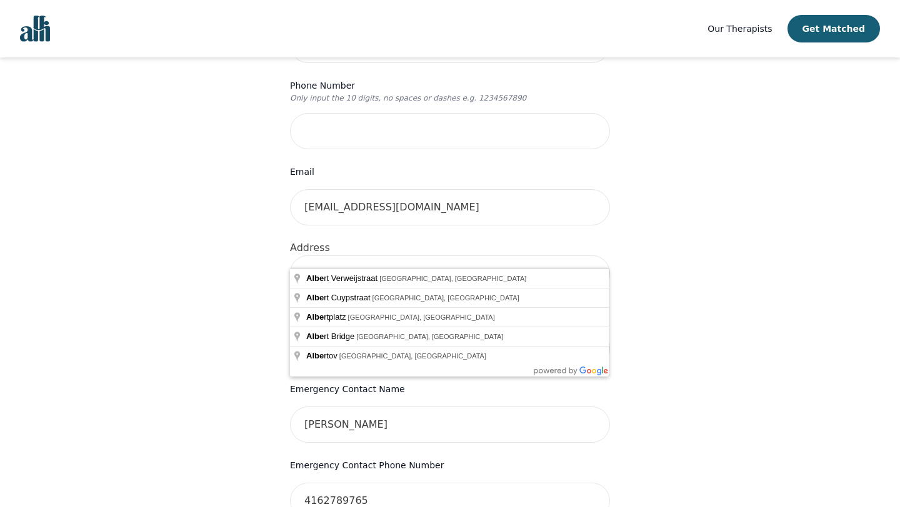
type input "[GEOGRAPHIC_DATA]"
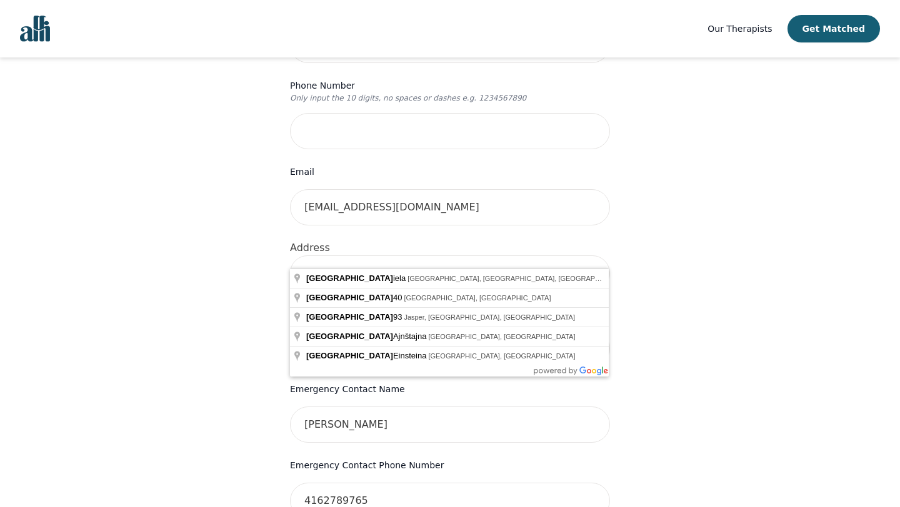
drag, startPoint x: 349, startPoint y: 248, endPoint x: 295, endPoint y: 244, distance: 54.5
click at [295, 256] on input "[GEOGRAPHIC_DATA]" at bounding box center [450, 273] width 320 height 35
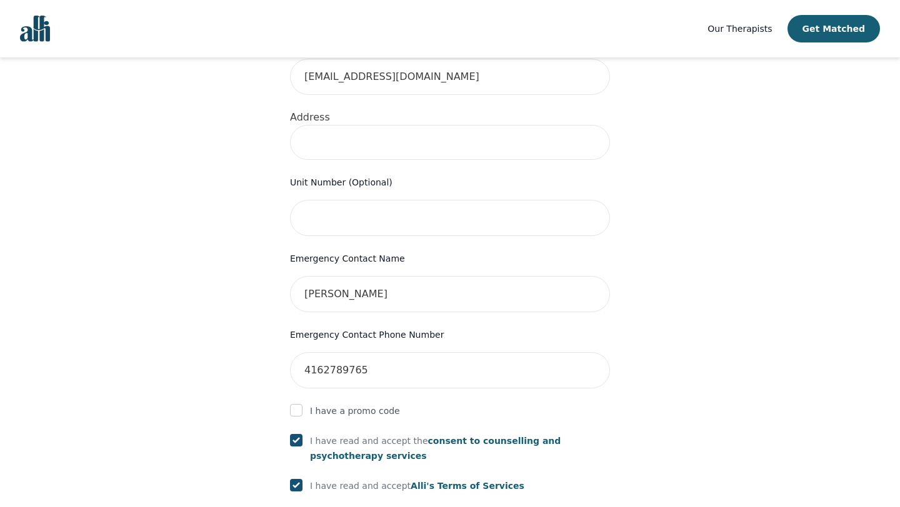
scroll to position [450, 0]
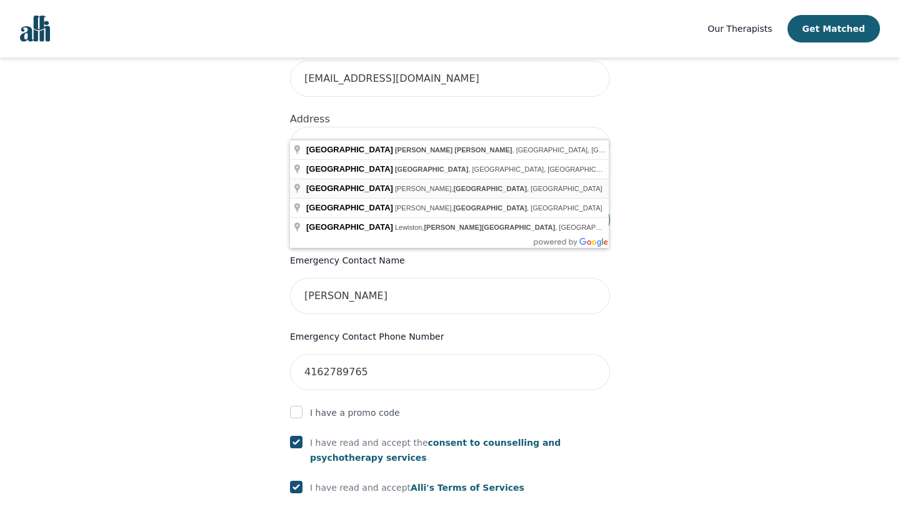
type input "[STREET_ADDRESS]"
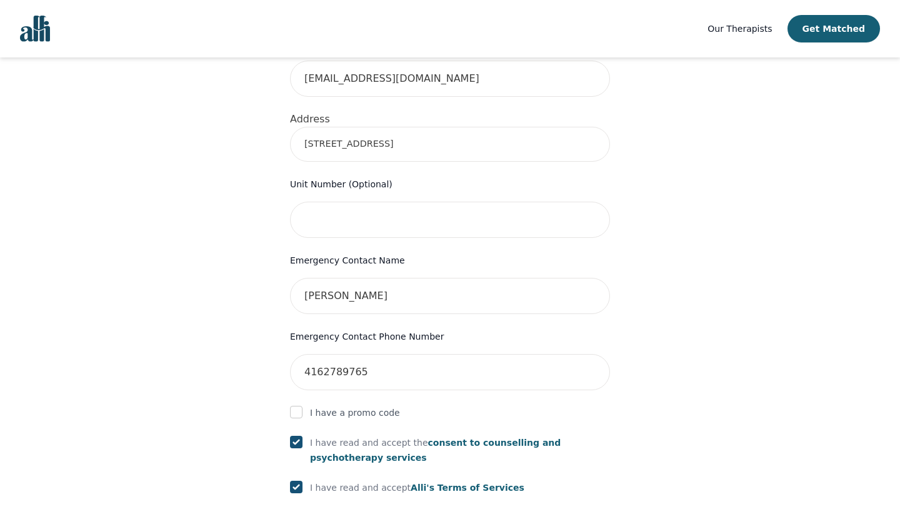
click at [738, 179] on div "Your therapy journey is about to begin! Your initial assessment session with [P…" at bounding box center [450, 197] width 870 height 1181
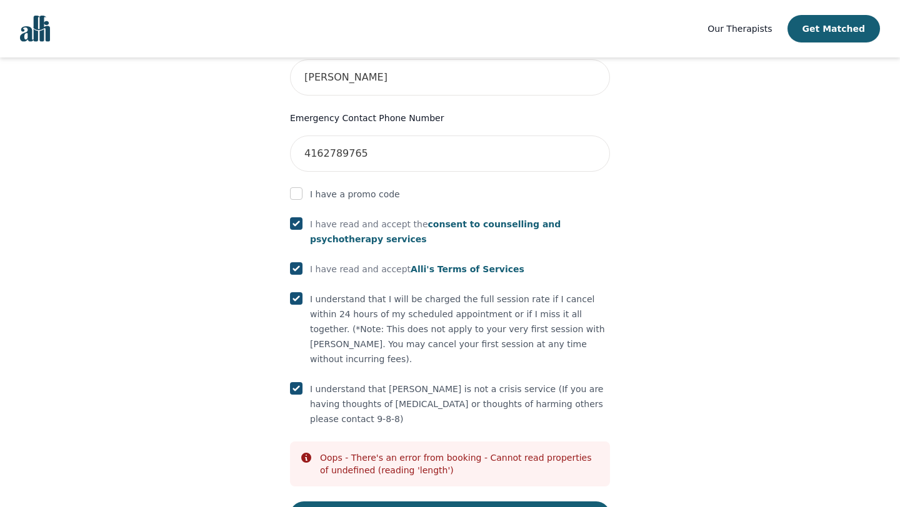
scroll to position [678, 0]
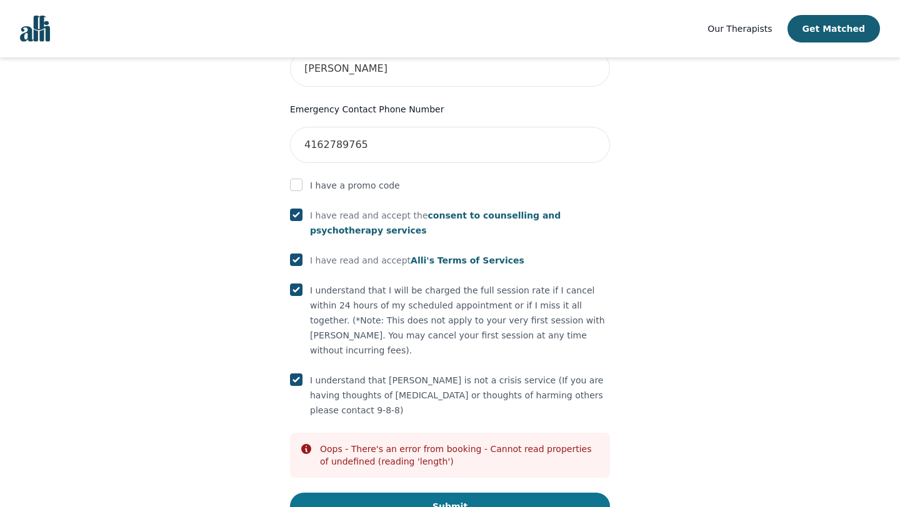
click at [409, 493] on button "Submit" at bounding box center [450, 506] width 320 height 27
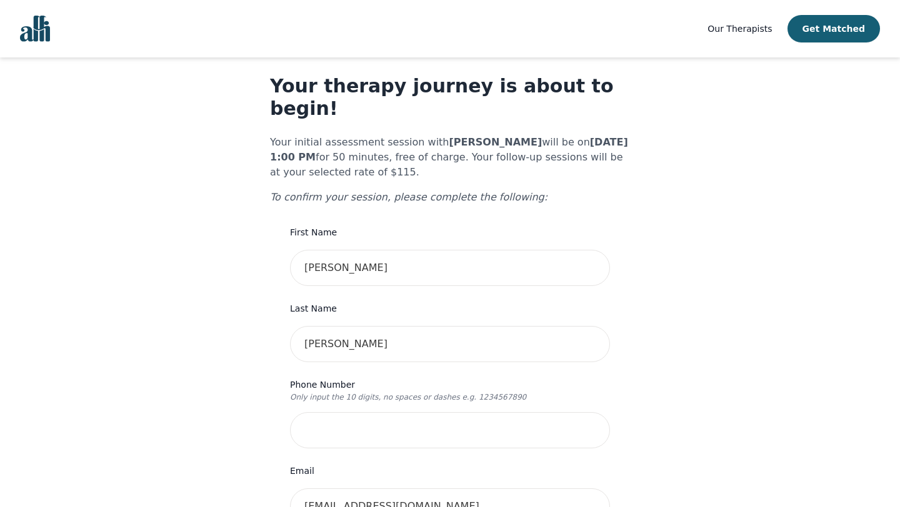
scroll to position [154, 0]
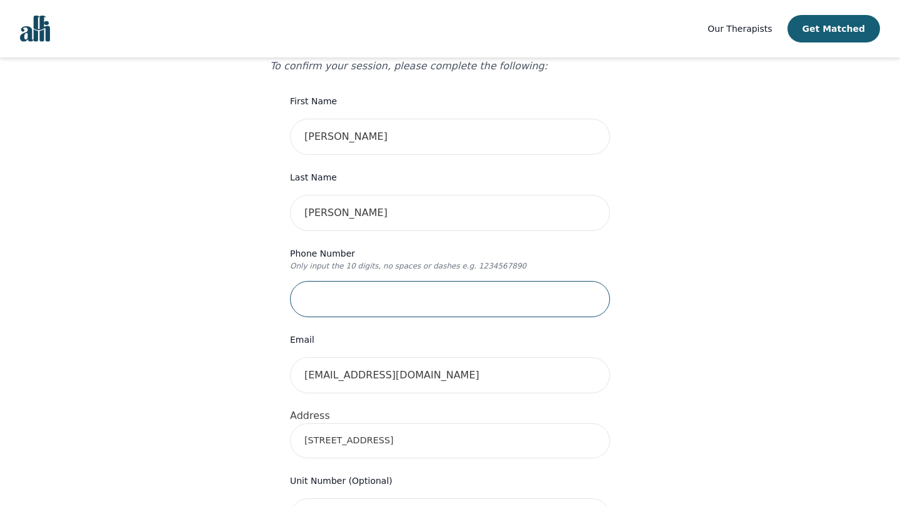
click at [385, 282] on input "tel" at bounding box center [450, 299] width 320 height 36
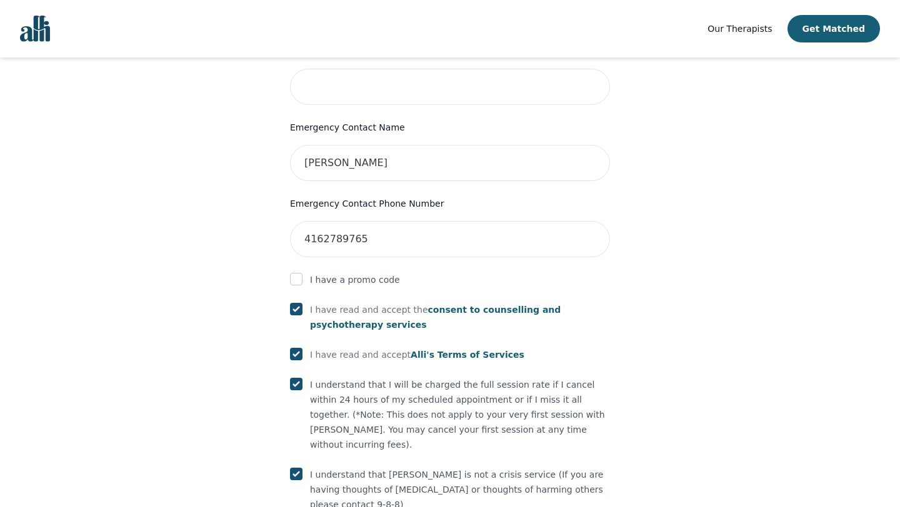
scroll to position [637, 0]
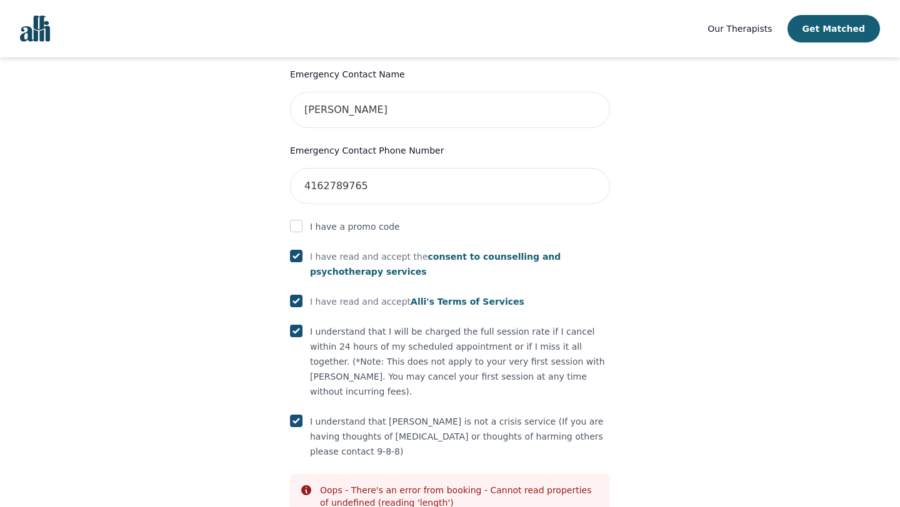
type input "9059033169"
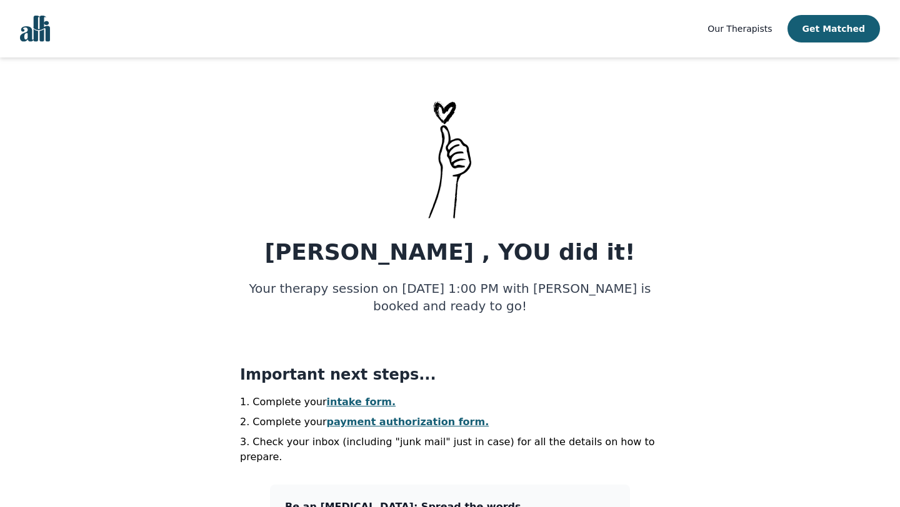
scroll to position [77, 0]
